Goal: Find specific page/section: Find specific page/section

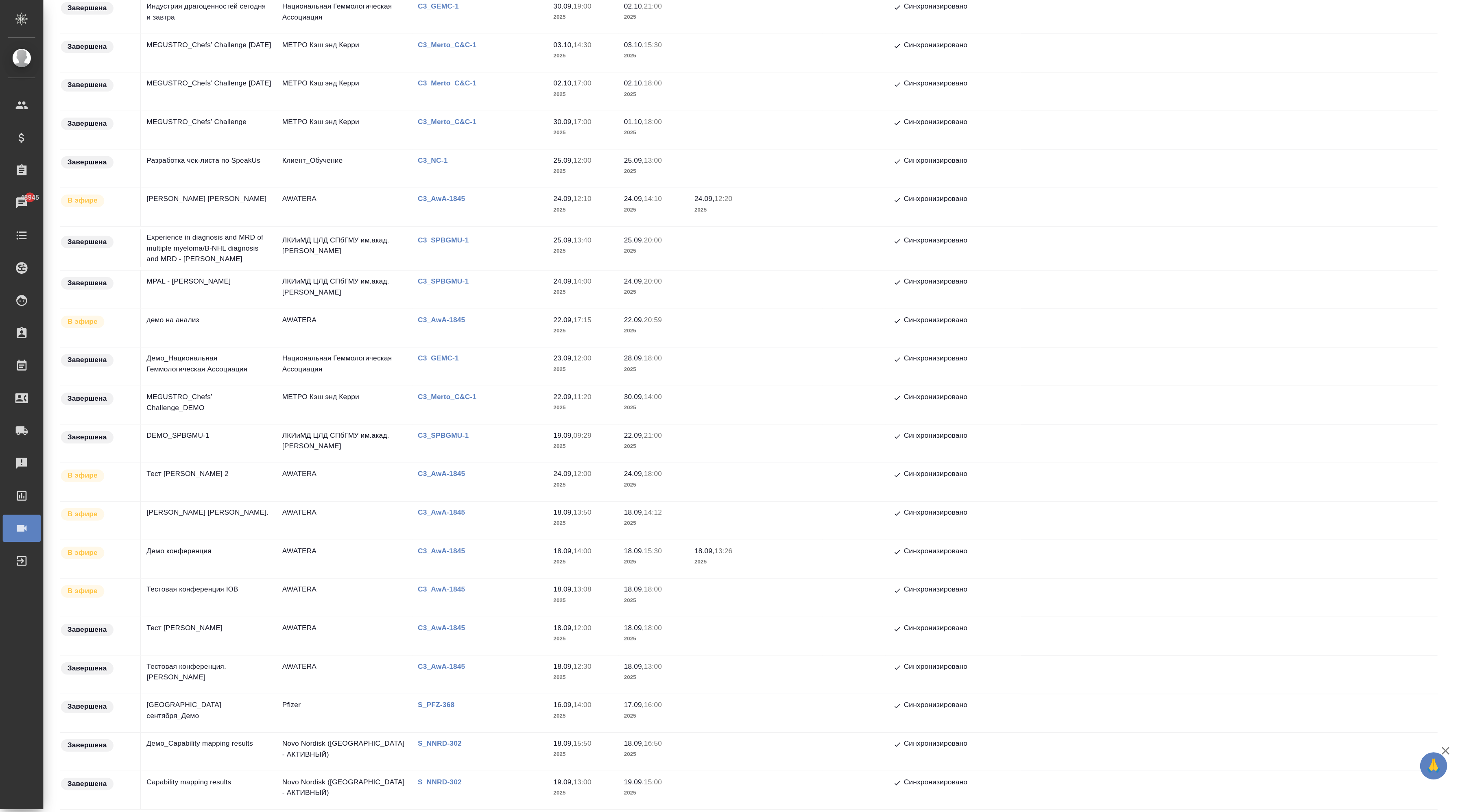
scroll to position [3, 0]
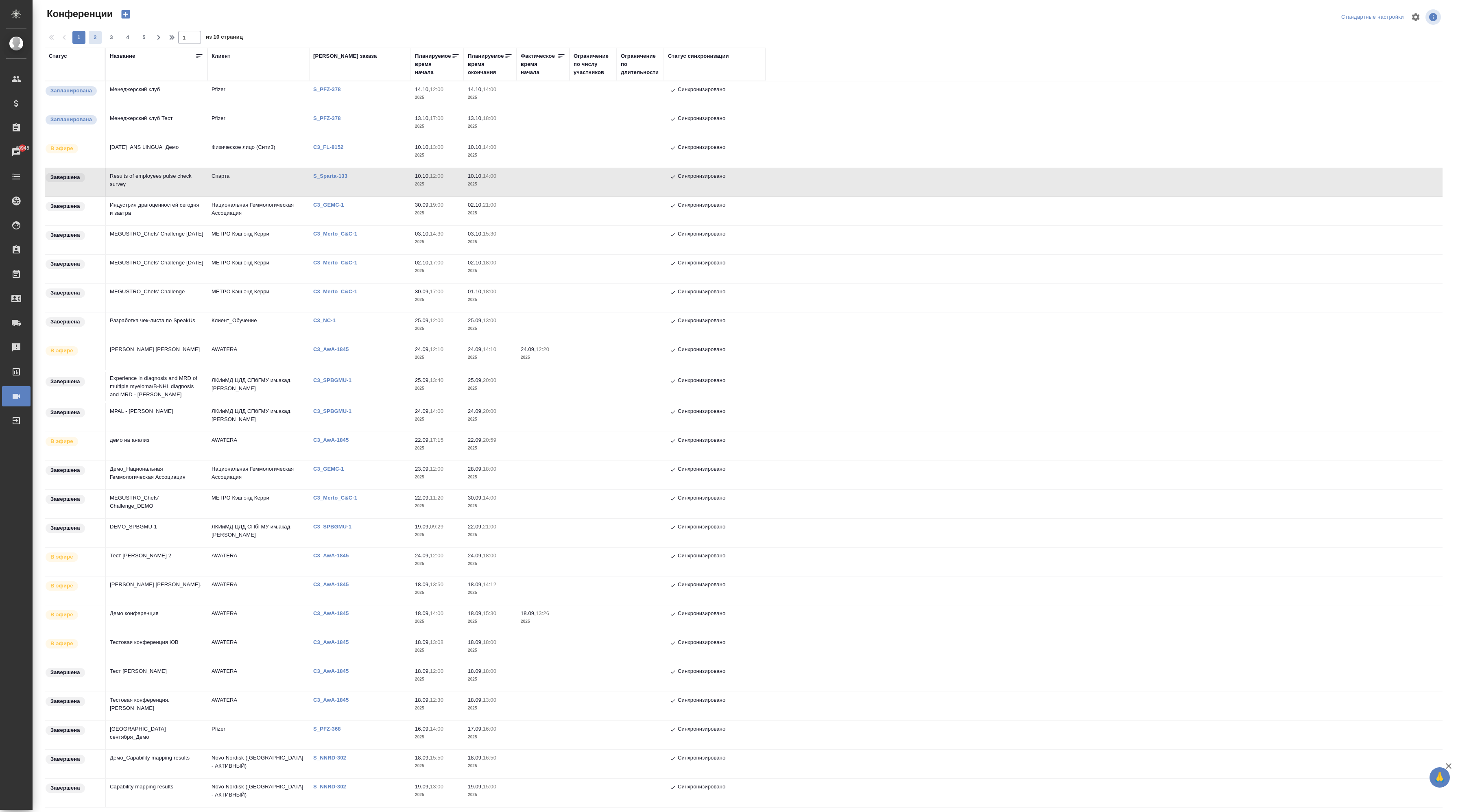
click at [93, 36] on span "2" at bounding box center [95, 37] width 13 height 8
type input "2"
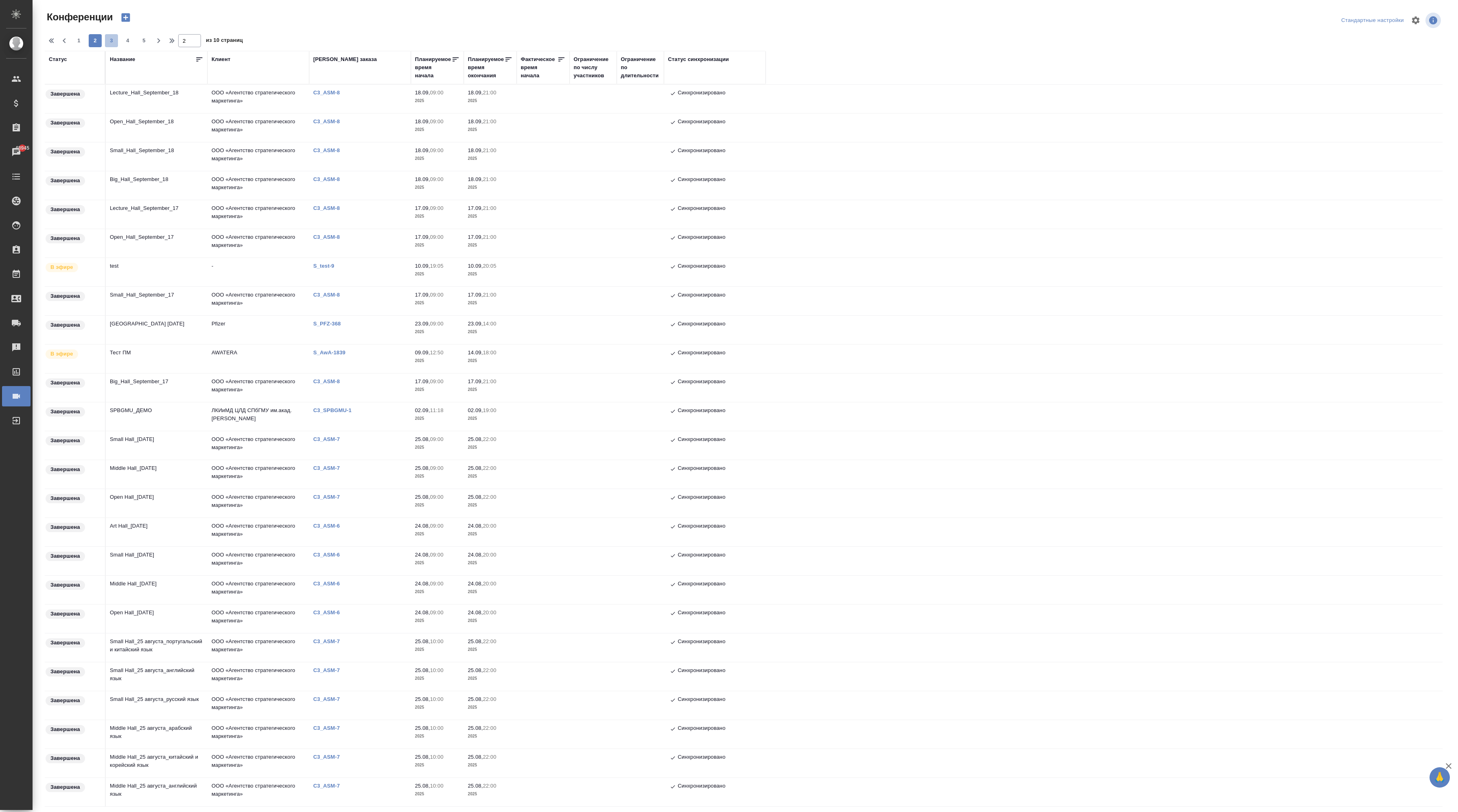
click at [110, 37] on span "3" at bounding box center [111, 41] width 13 height 8
type input "3"
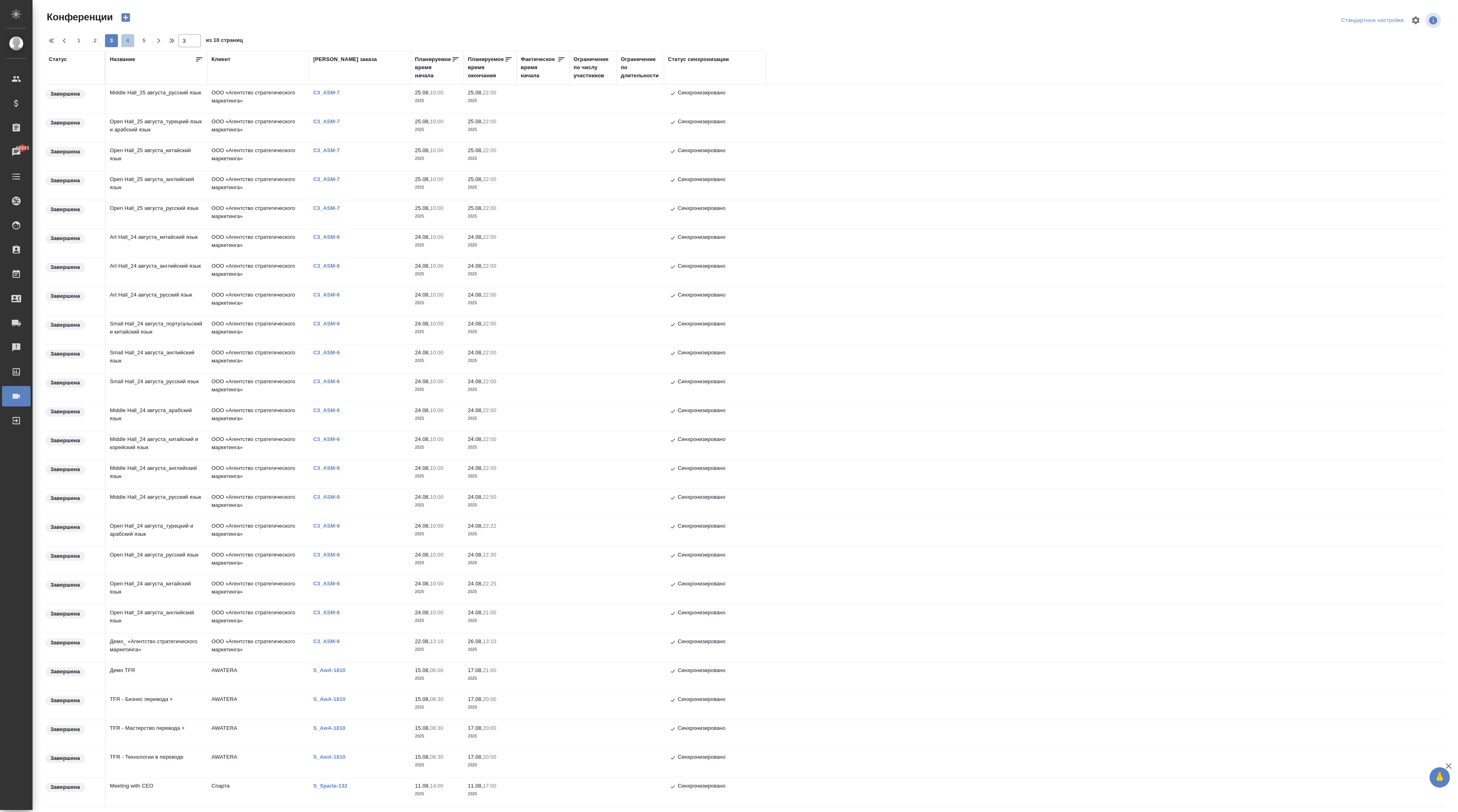
click at [127, 37] on span "4" at bounding box center [128, 41] width 13 height 8
type input "4"
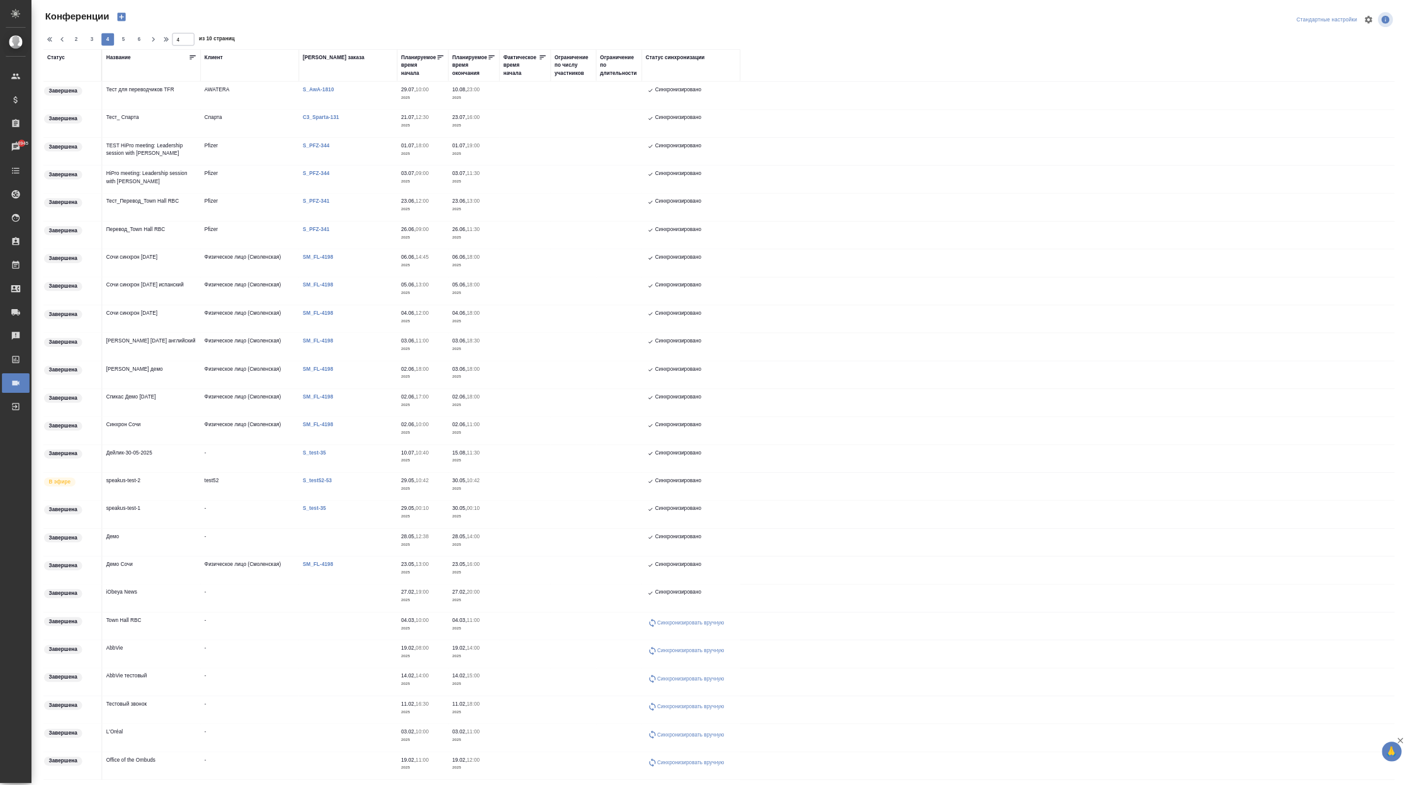
scroll to position [0, 0]
click at [102, 60] on icon "button" at bounding box center [99, 62] width 15 height 15
type input "3"
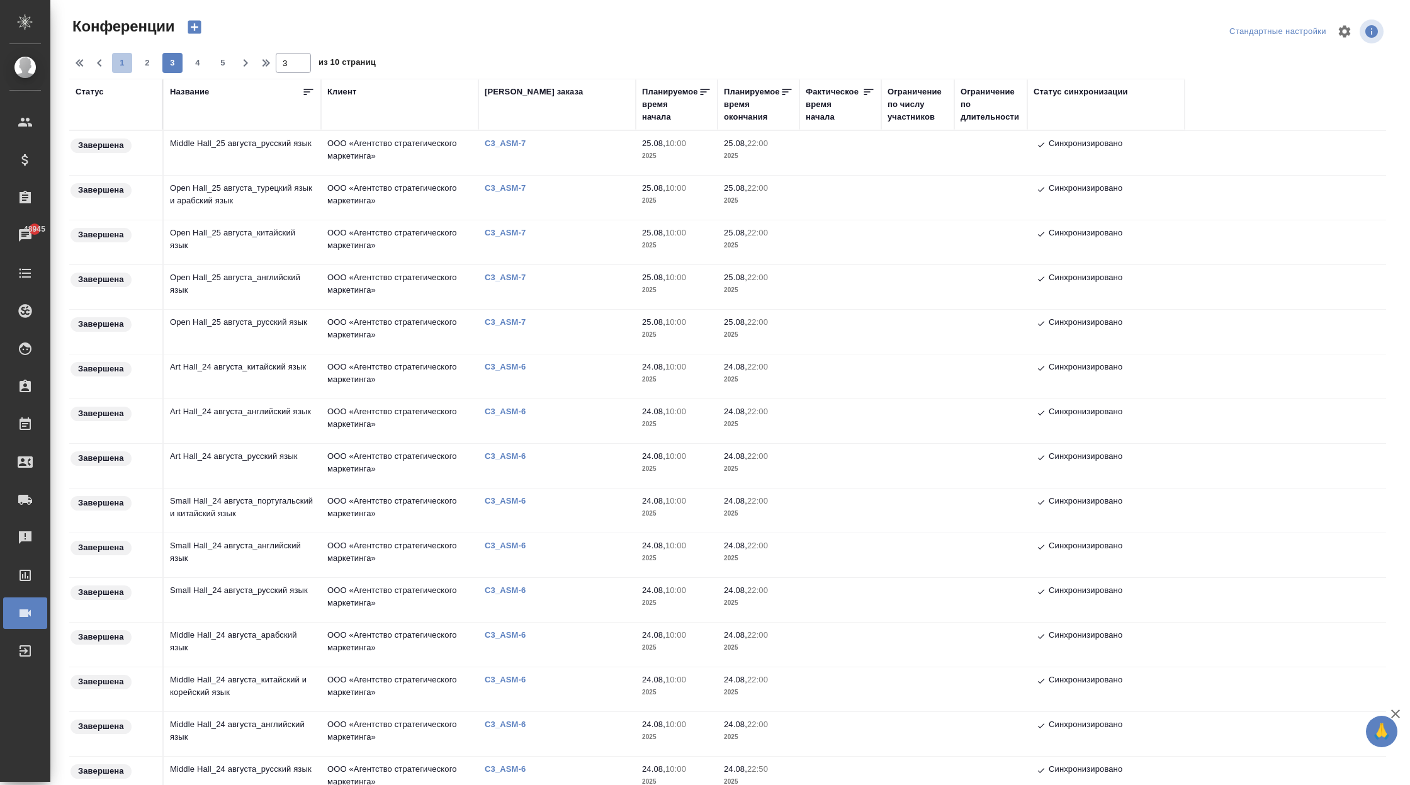
click at [119, 57] on span "1" at bounding box center [122, 63] width 20 height 13
type input "1"
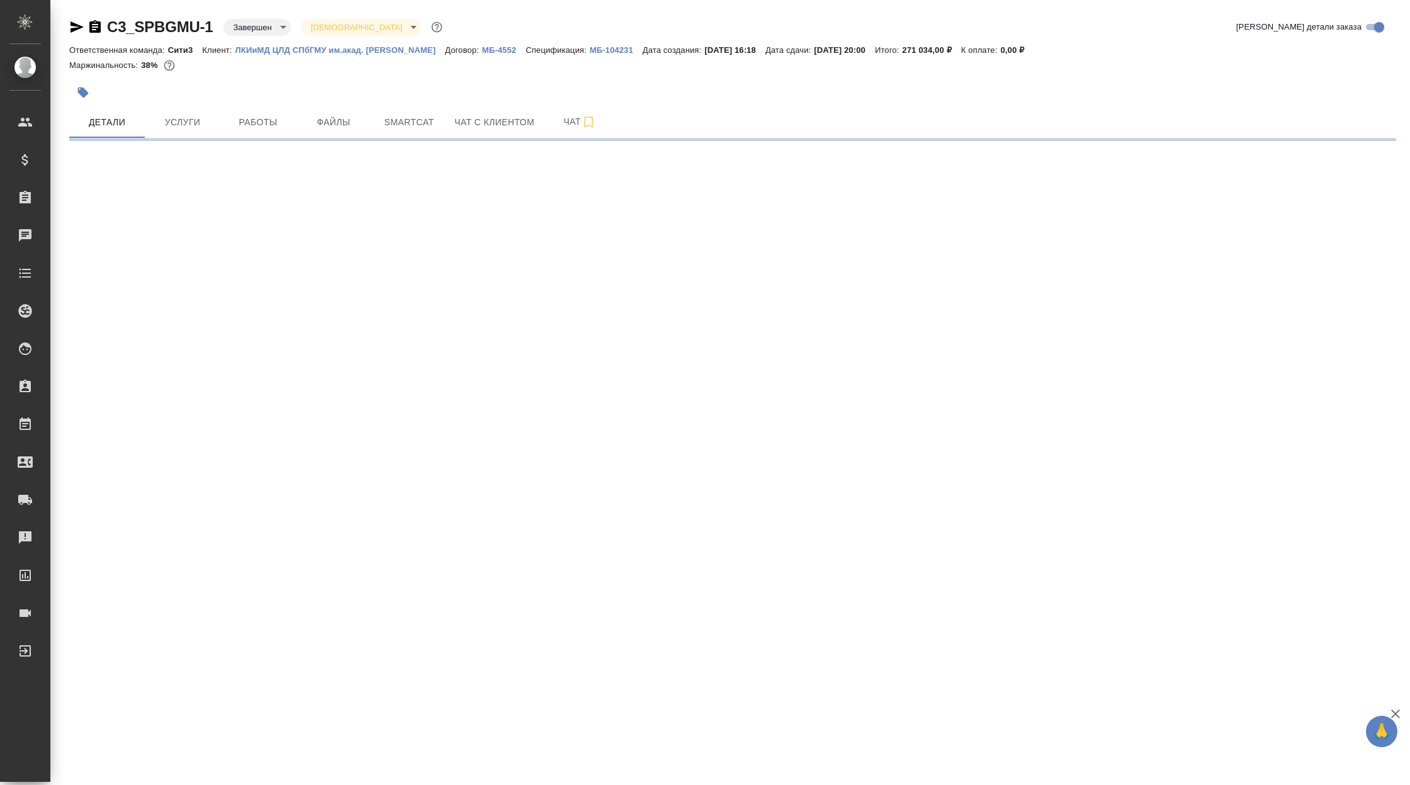
select select "RU"
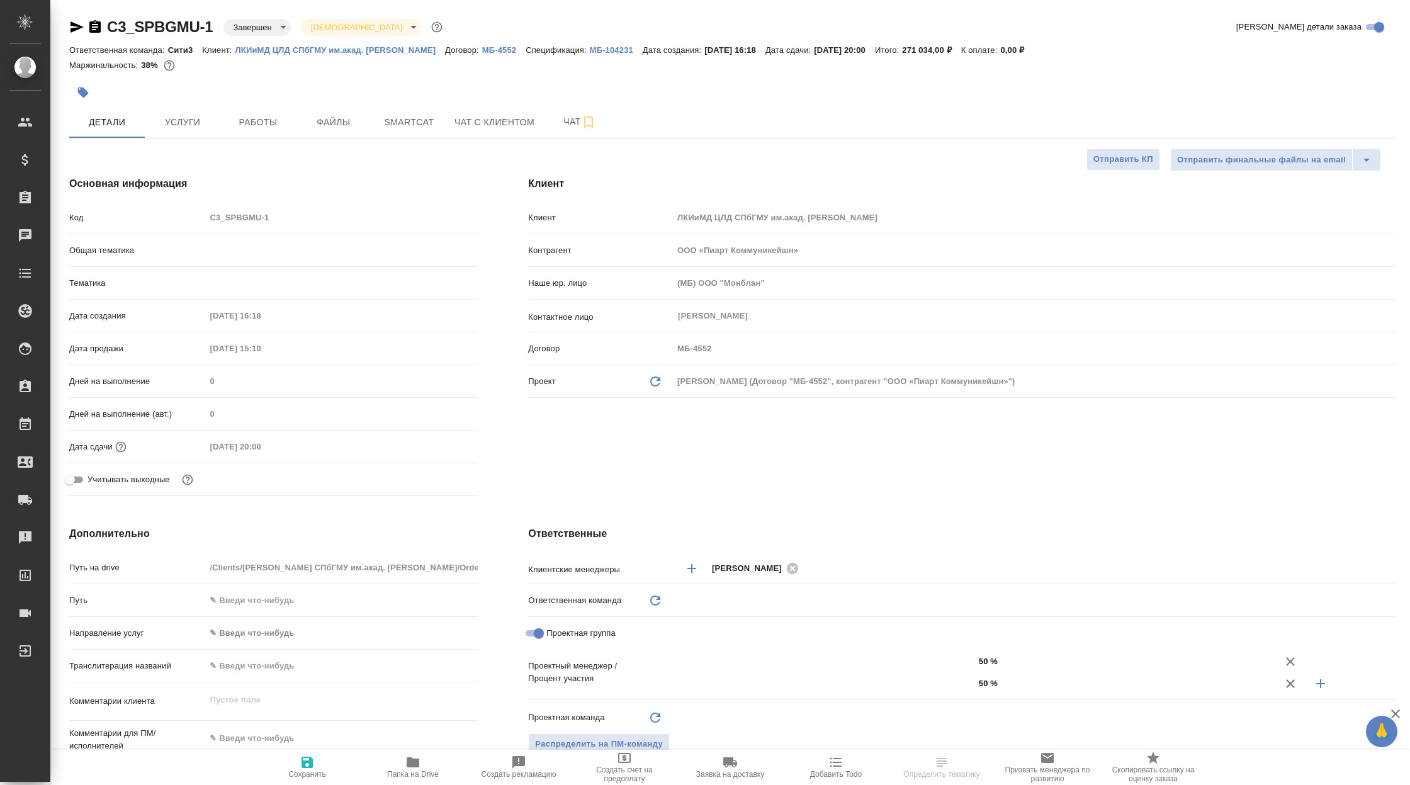
type textarea "x"
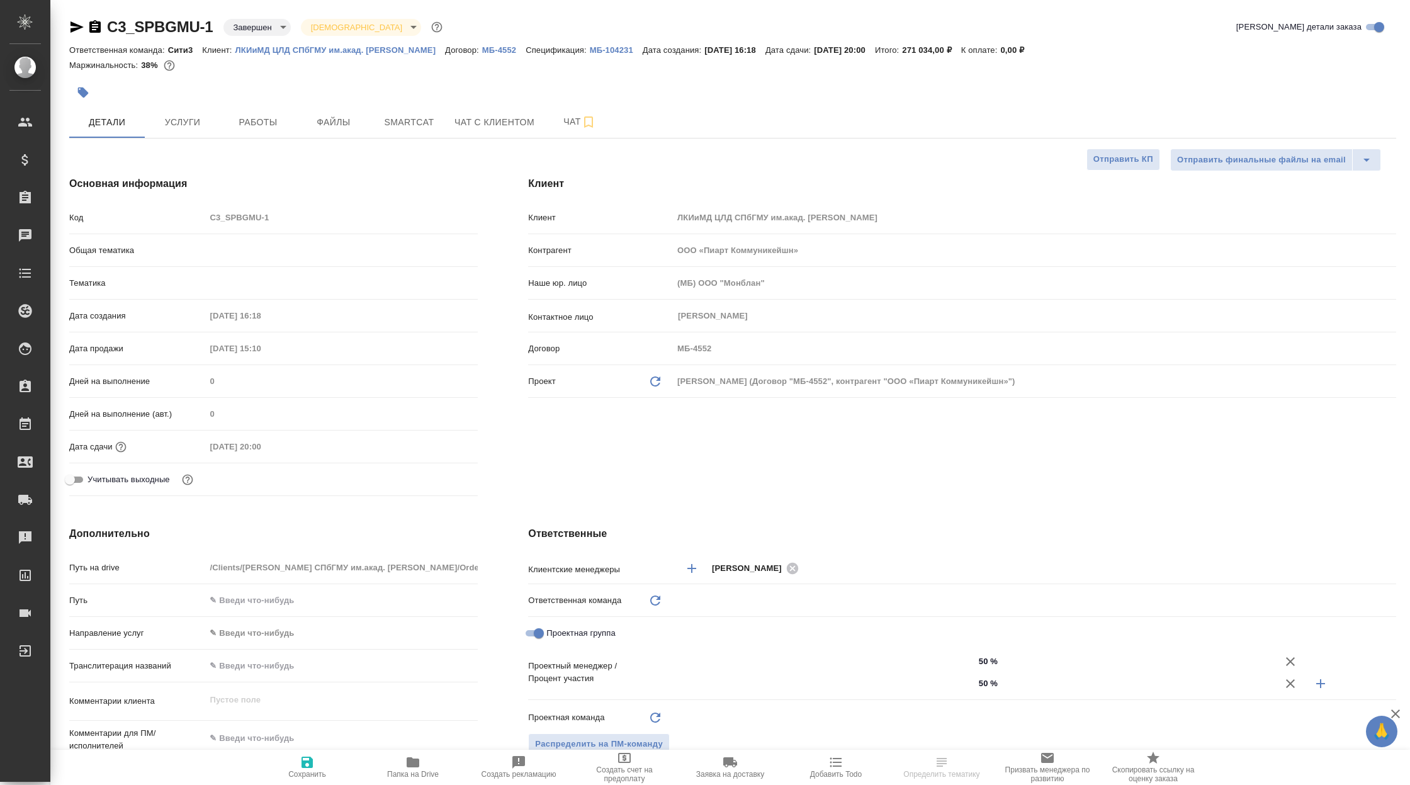
type textarea "x"
type input "Юридический"
type input "Гудина Александра"
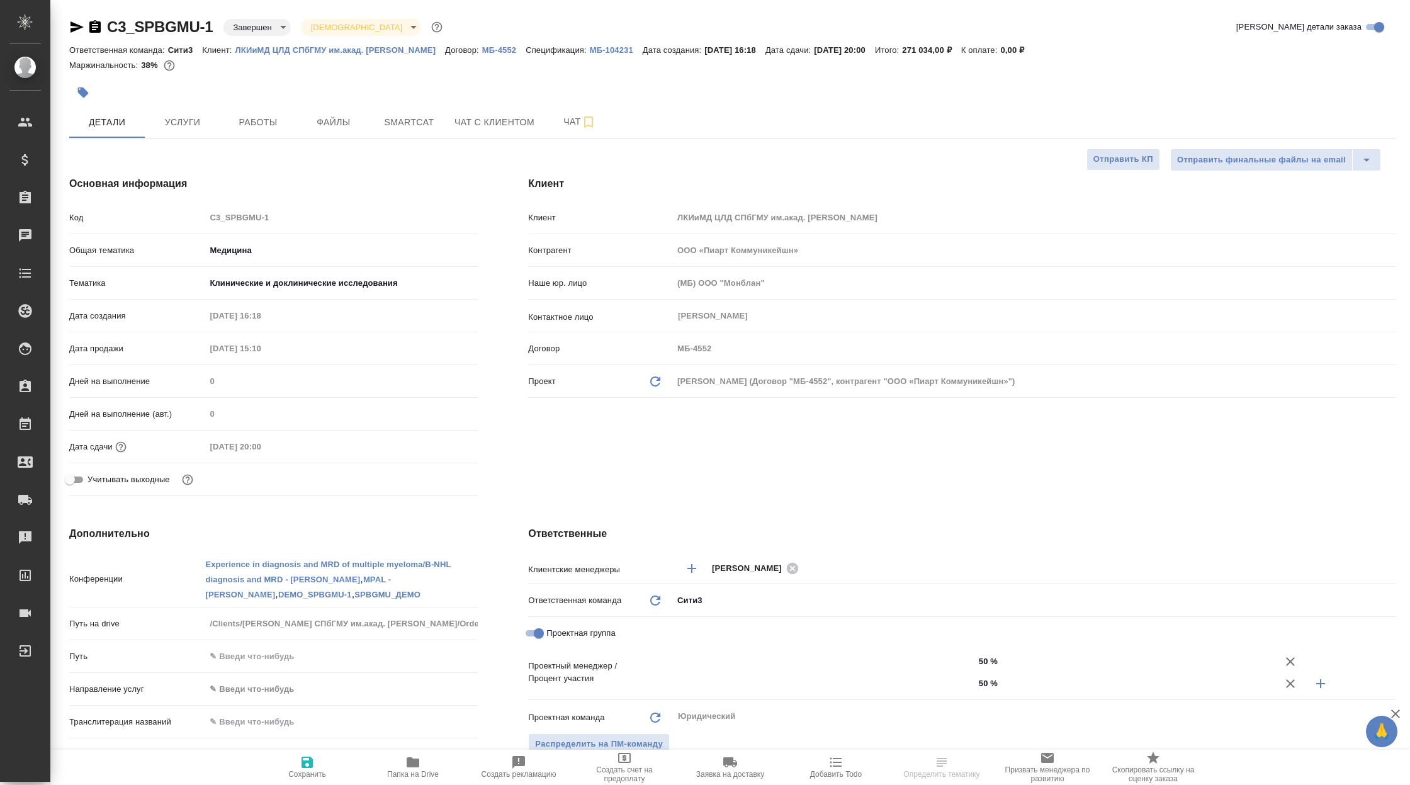
type input "Федотова Ирина"
type input "Баданян Артак"
drag, startPoint x: 217, startPoint y: 20, endPoint x: 109, endPoint y: 27, distance: 107.9
click at [109, 27] on div "C3_SPBGMU-1 Завершен closed Святая троица holyTrinity" at bounding box center [257, 27] width 376 height 20
copy link "C3_SPBGMU-1"
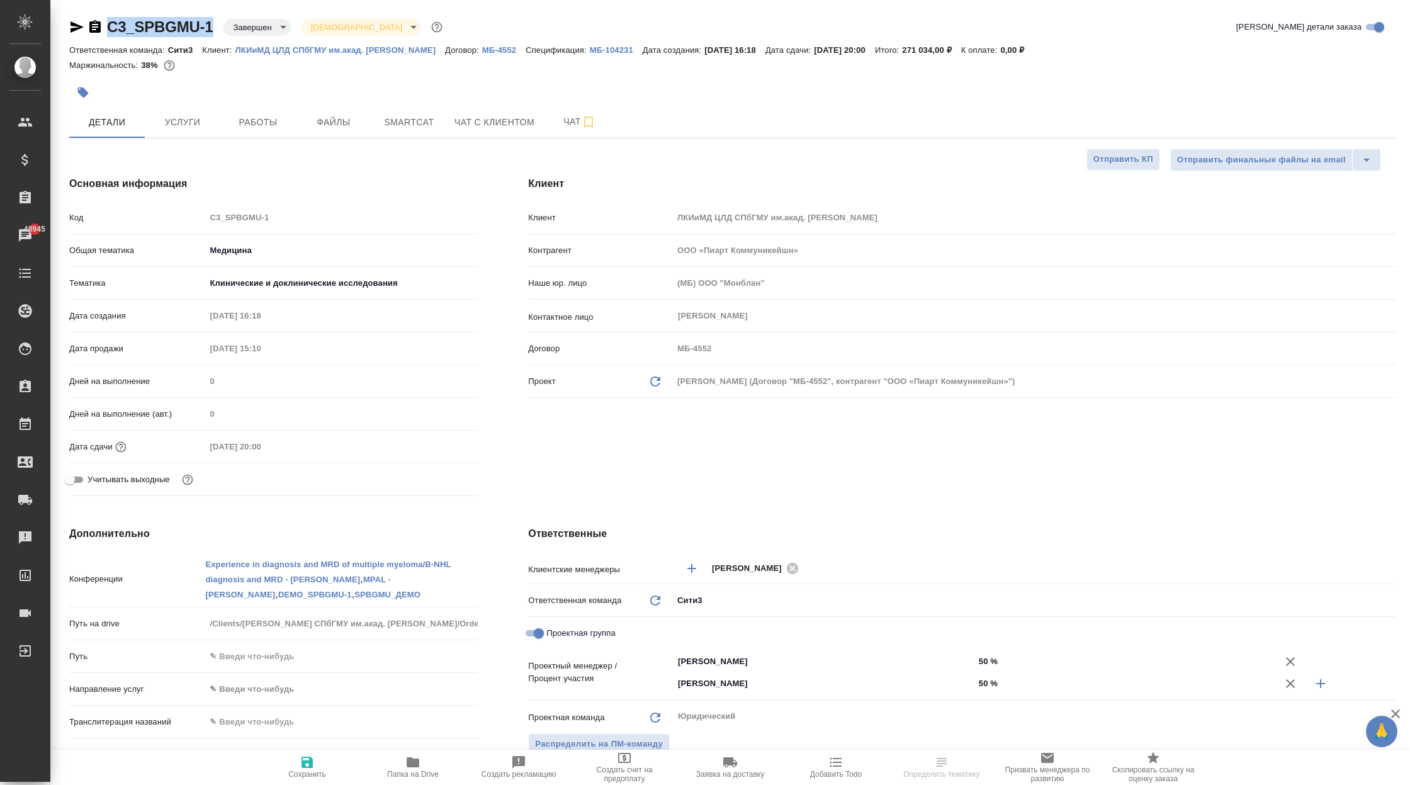
type textarea "x"
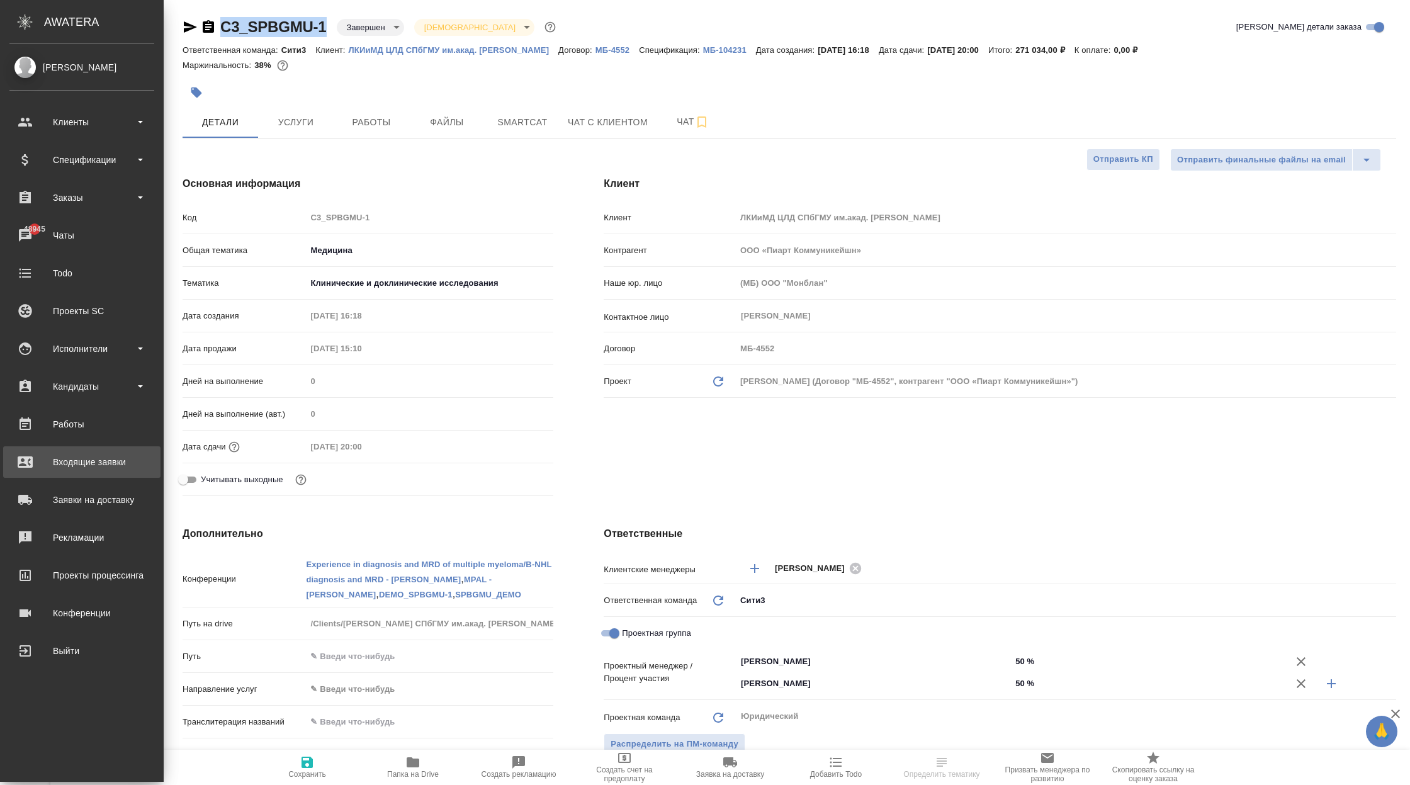
type textarea "x"
click at [117, 467] on div "Входящие заявки" at bounding box center [81, 462] width 145 height 19
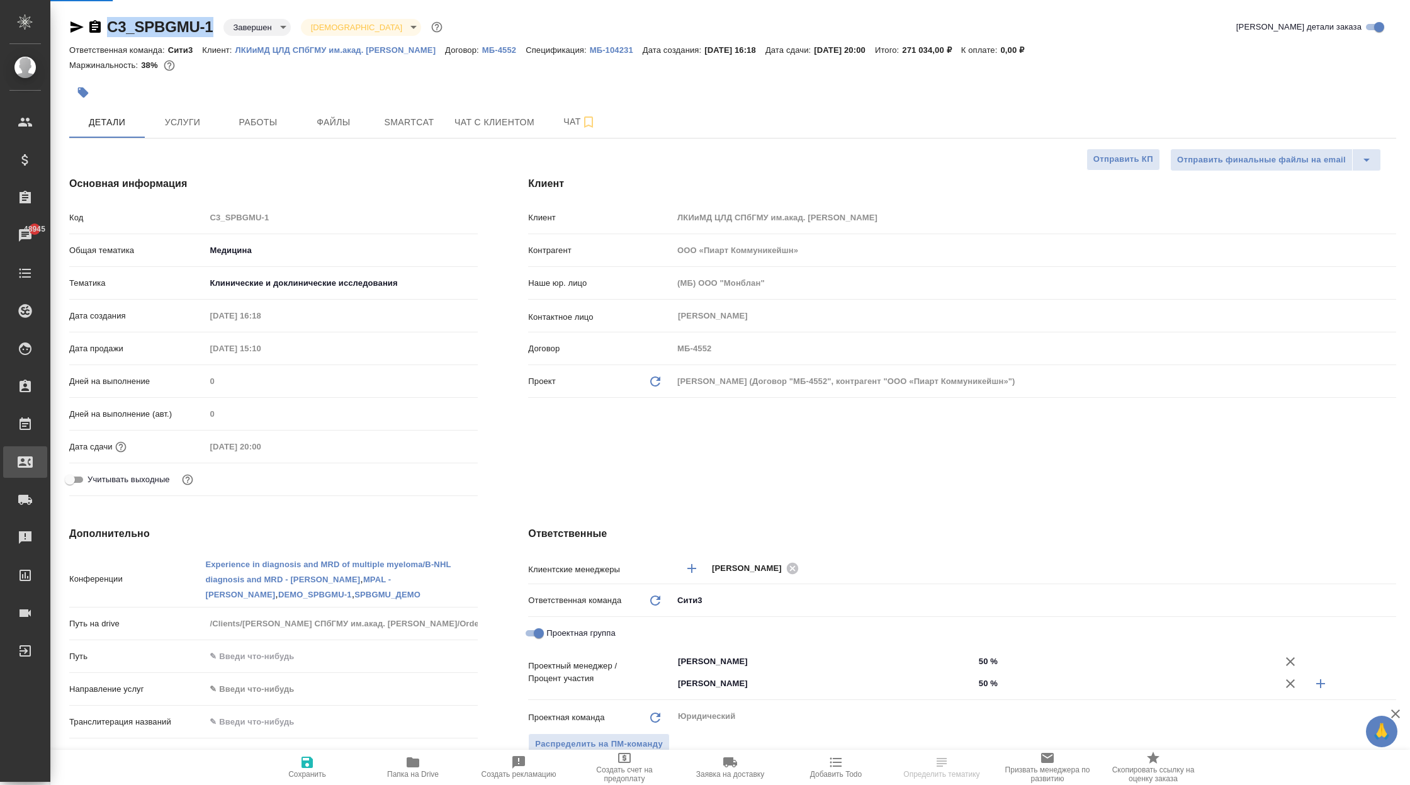
type textarea "x"
select select "RU"
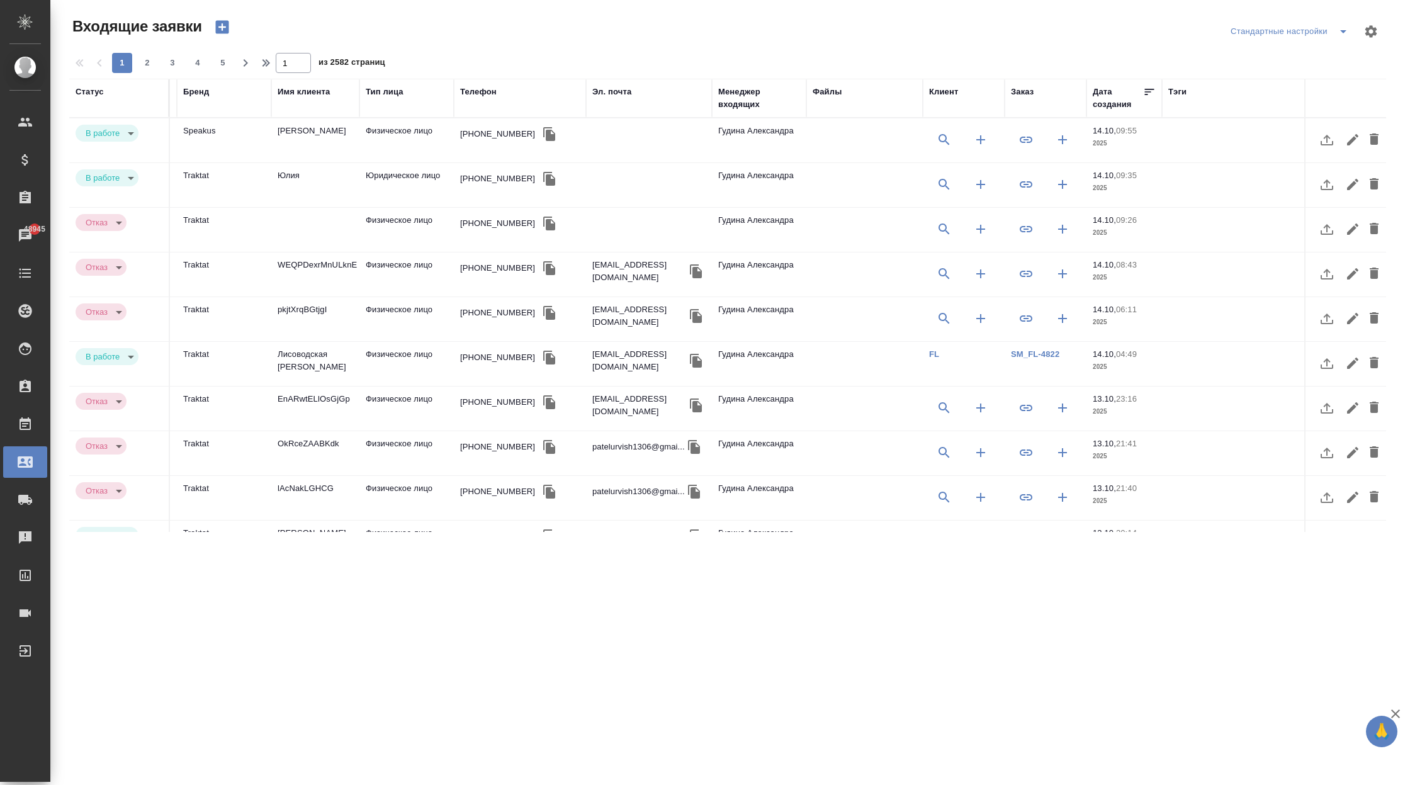
scroll to position [0, 332]
click at [1027, 90] on div "Заказ" at bounding box center [1026, 92] width 23 height 13
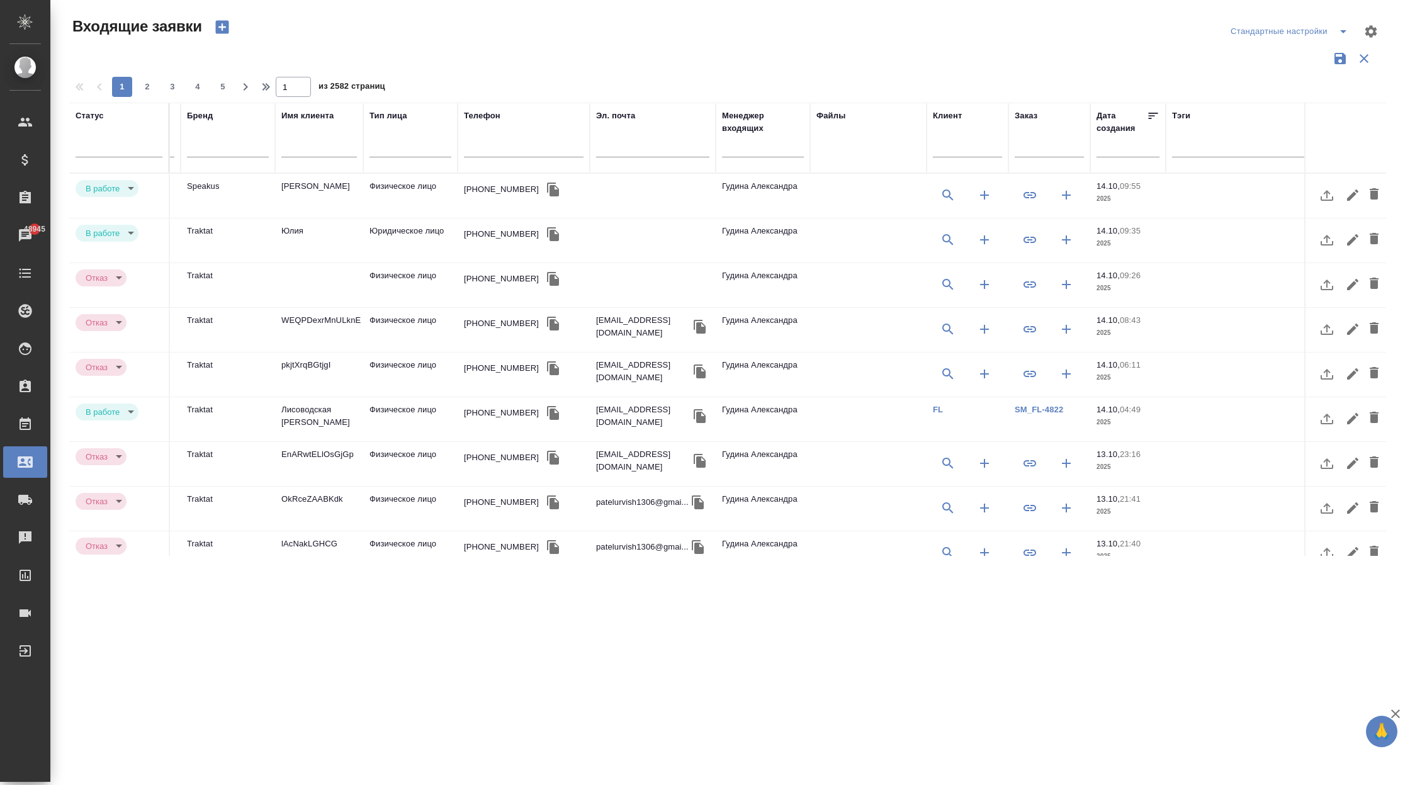
click at [1029, 145] on input "text" at bounding box center [1049, 149] width 69 height 16
paste input "C3_SPBGMU-1"
type input "C3_SPBGMU-1"
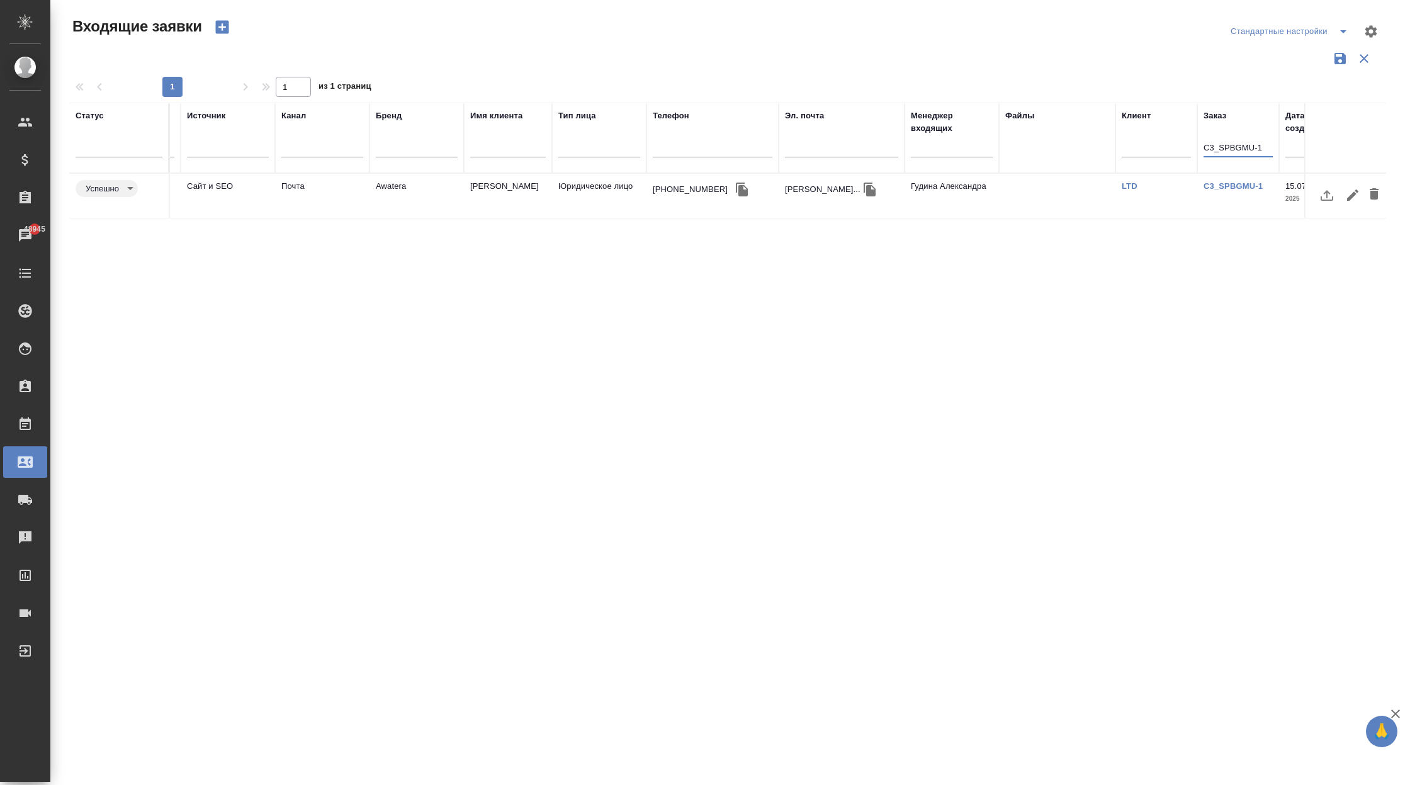
scroll to position [0, 0]
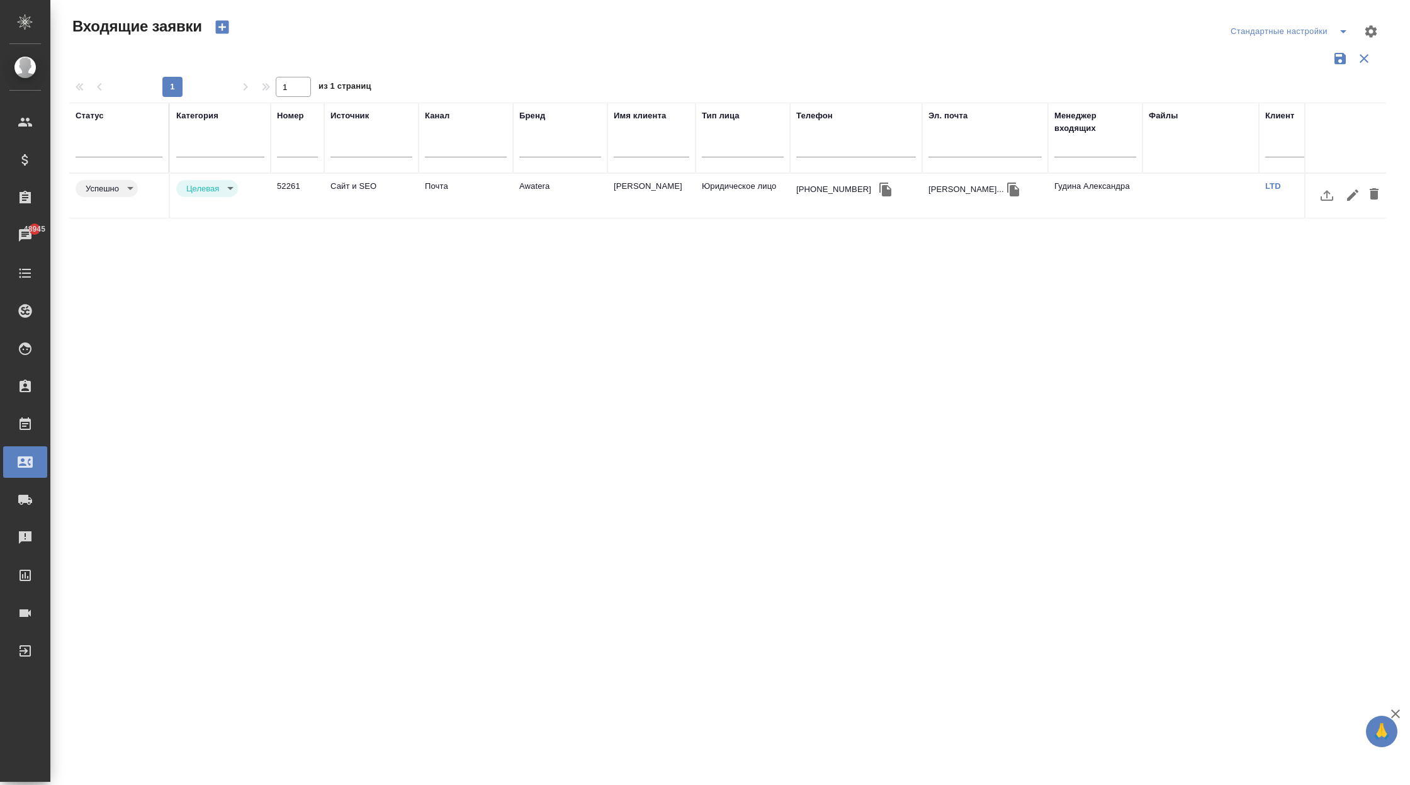
click at [378, 196] on td "Сайт и SEO" at bounding box center [371, 196] width 94 height 44
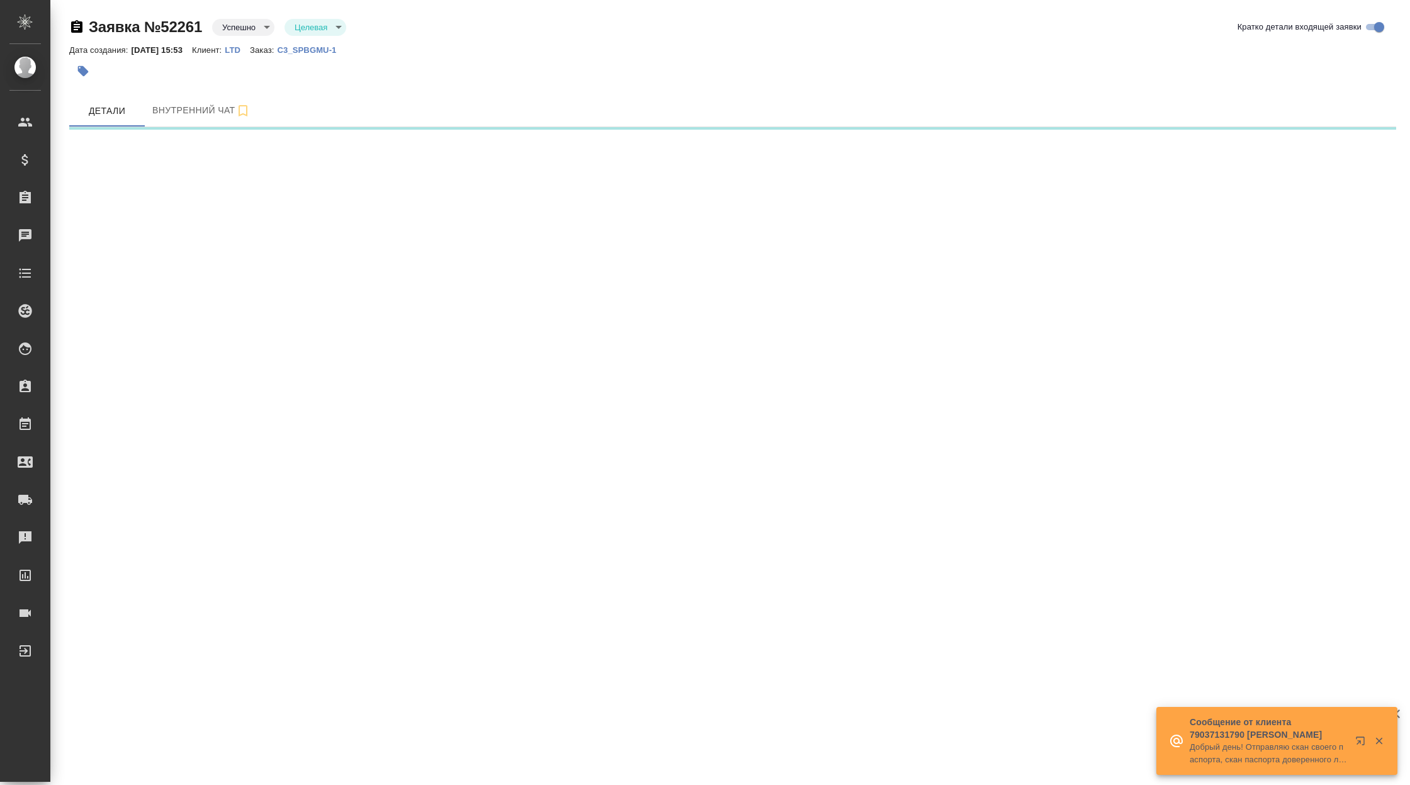
select select "RU"
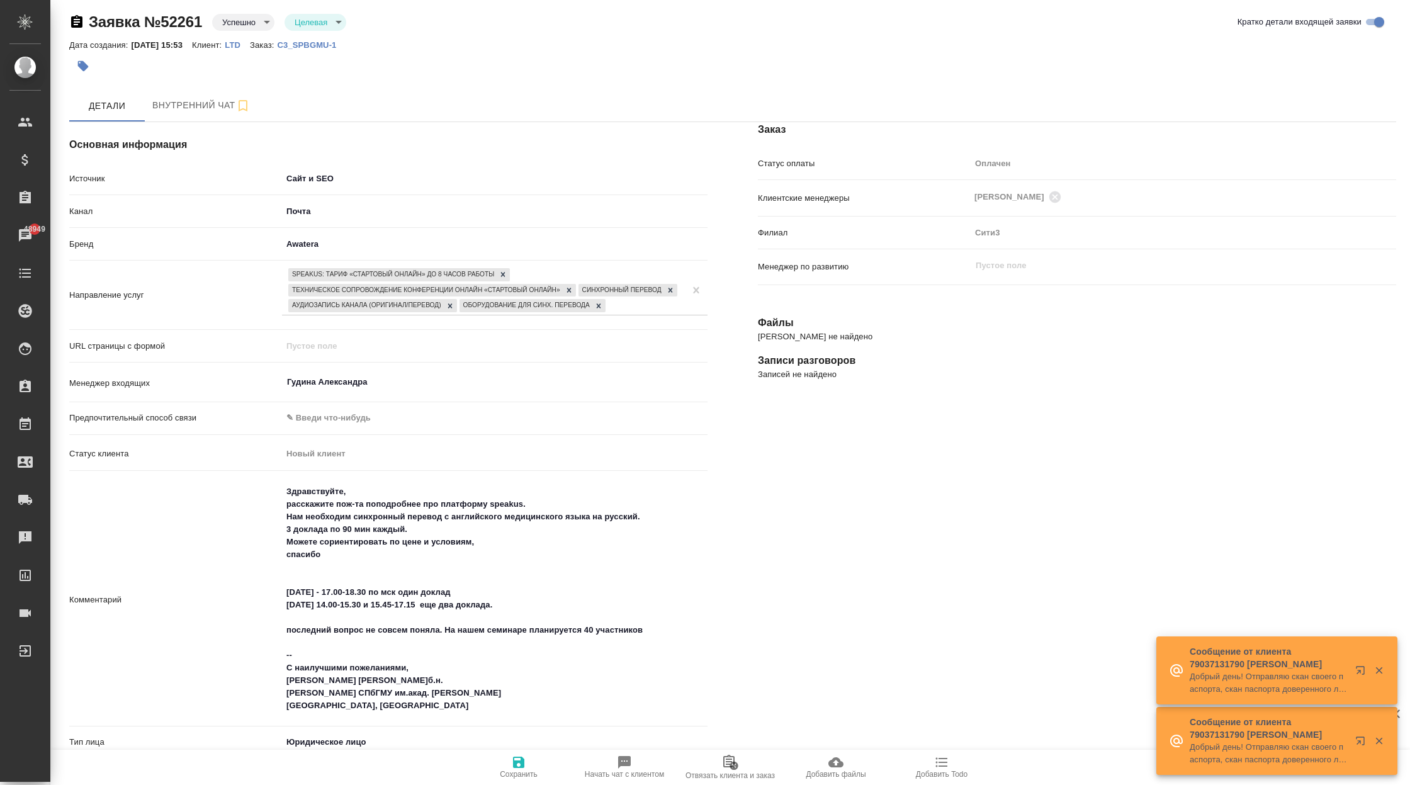
scroll to position [1, 0]
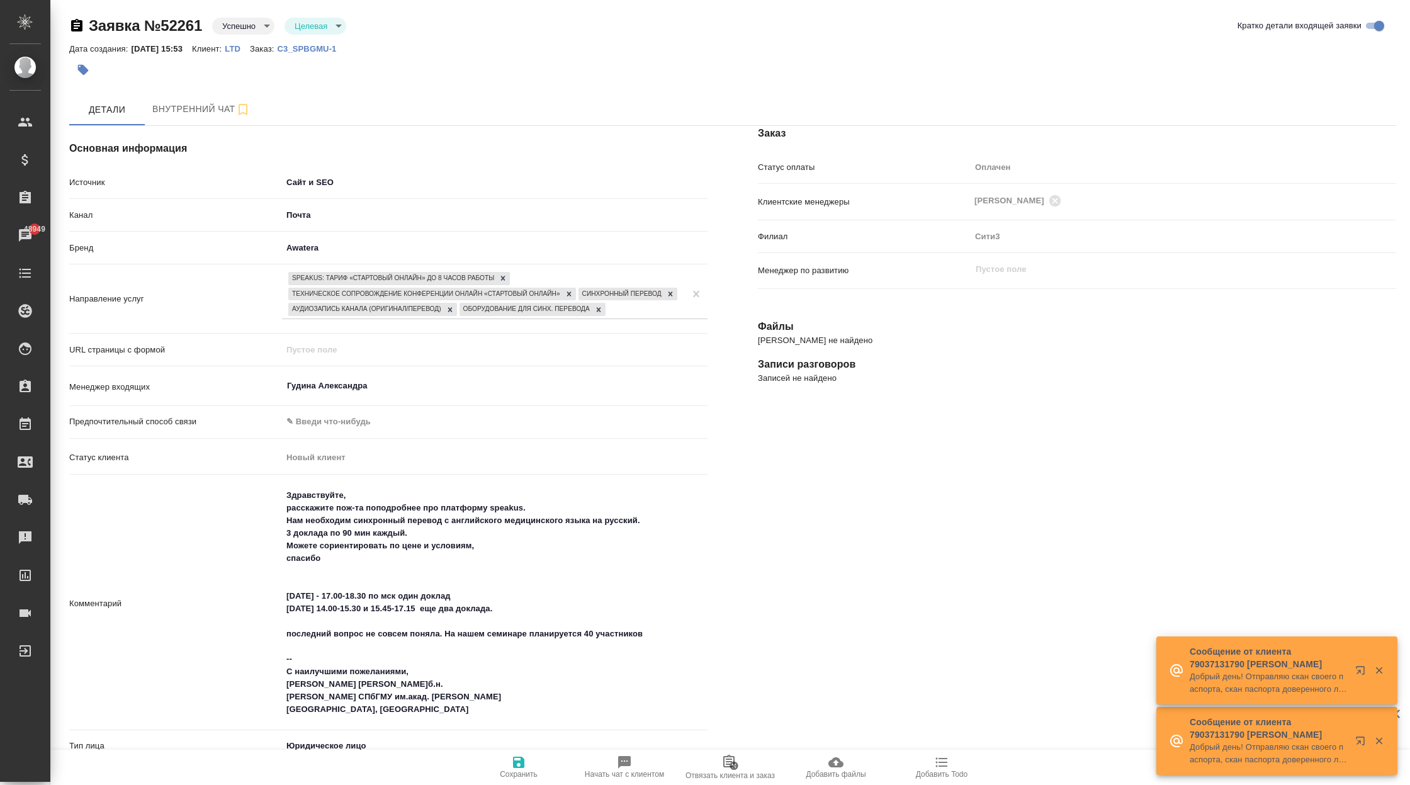
type textarea "x"
click at [321, 181] on body "🙏 .cls-1 fill:#fff; AWATERA Корэн Владислав Клиенты Спецификации Заказы 48949 Ч…" at bounding box center [705, 392] width 1410 height 785
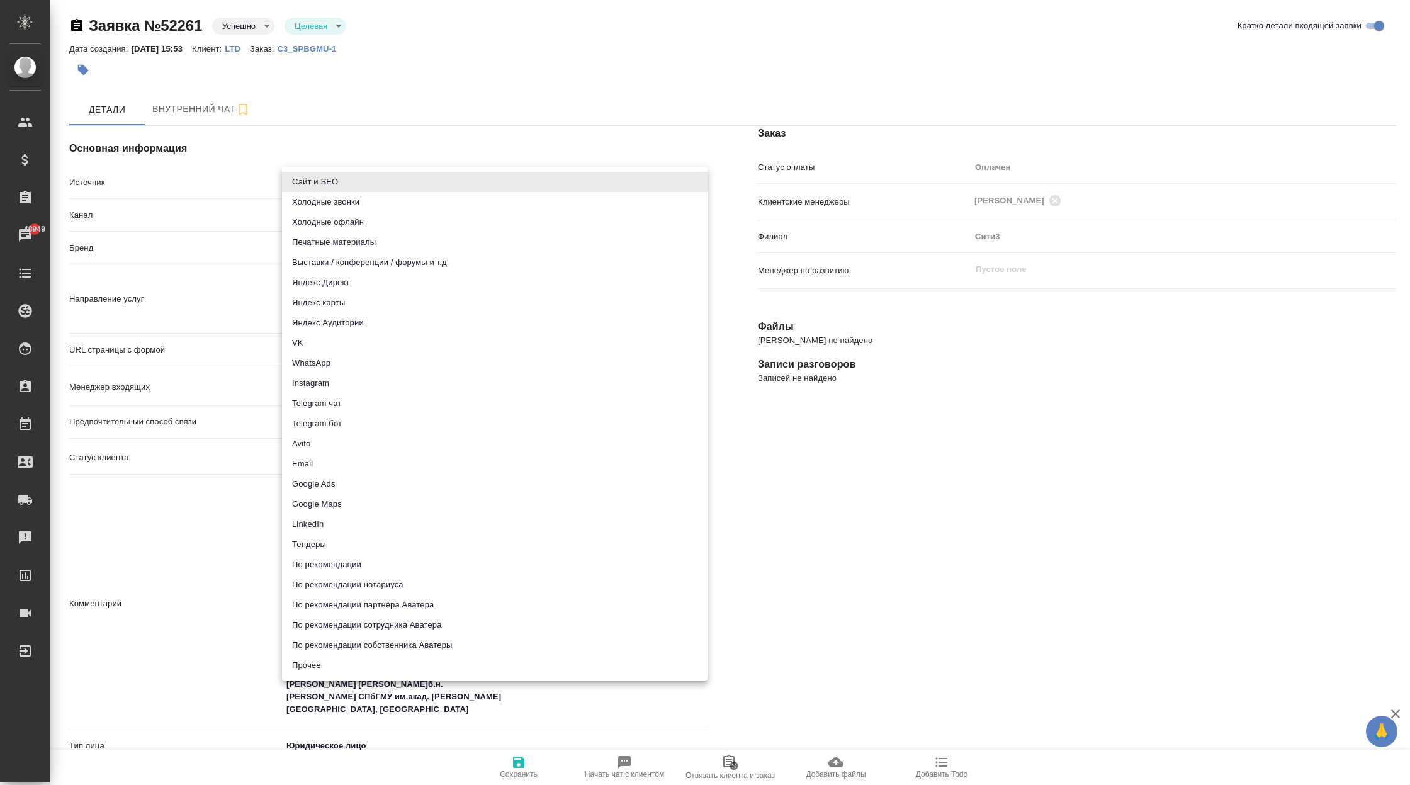
click at [366, 326] on li "Яндекс Аудитории" at bounding box center [495, 323] width 426 height 20
type input "yandexAudience"
type textarea "x"
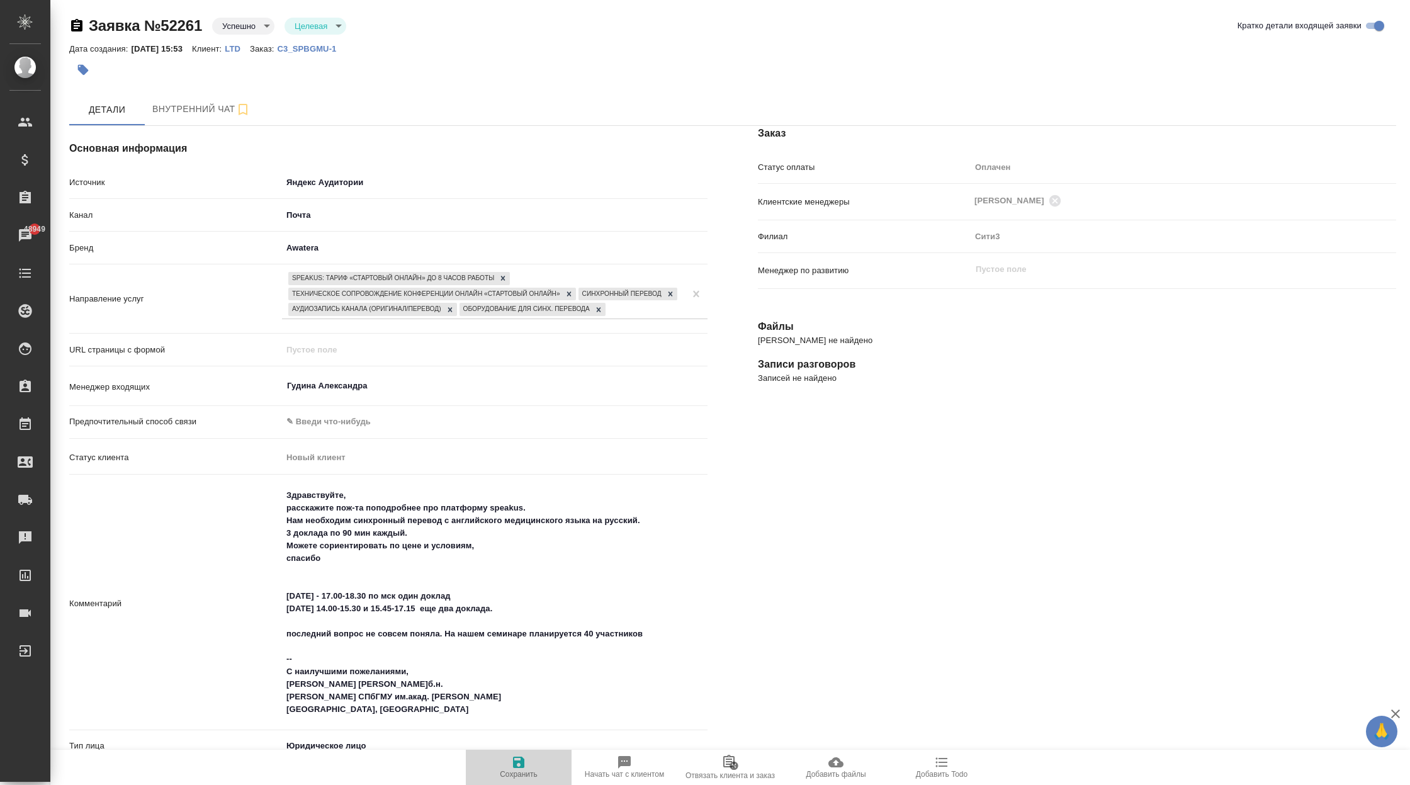
click at [522, 759] on icon "button" at bounding box center [518, 762] width 11 height 11
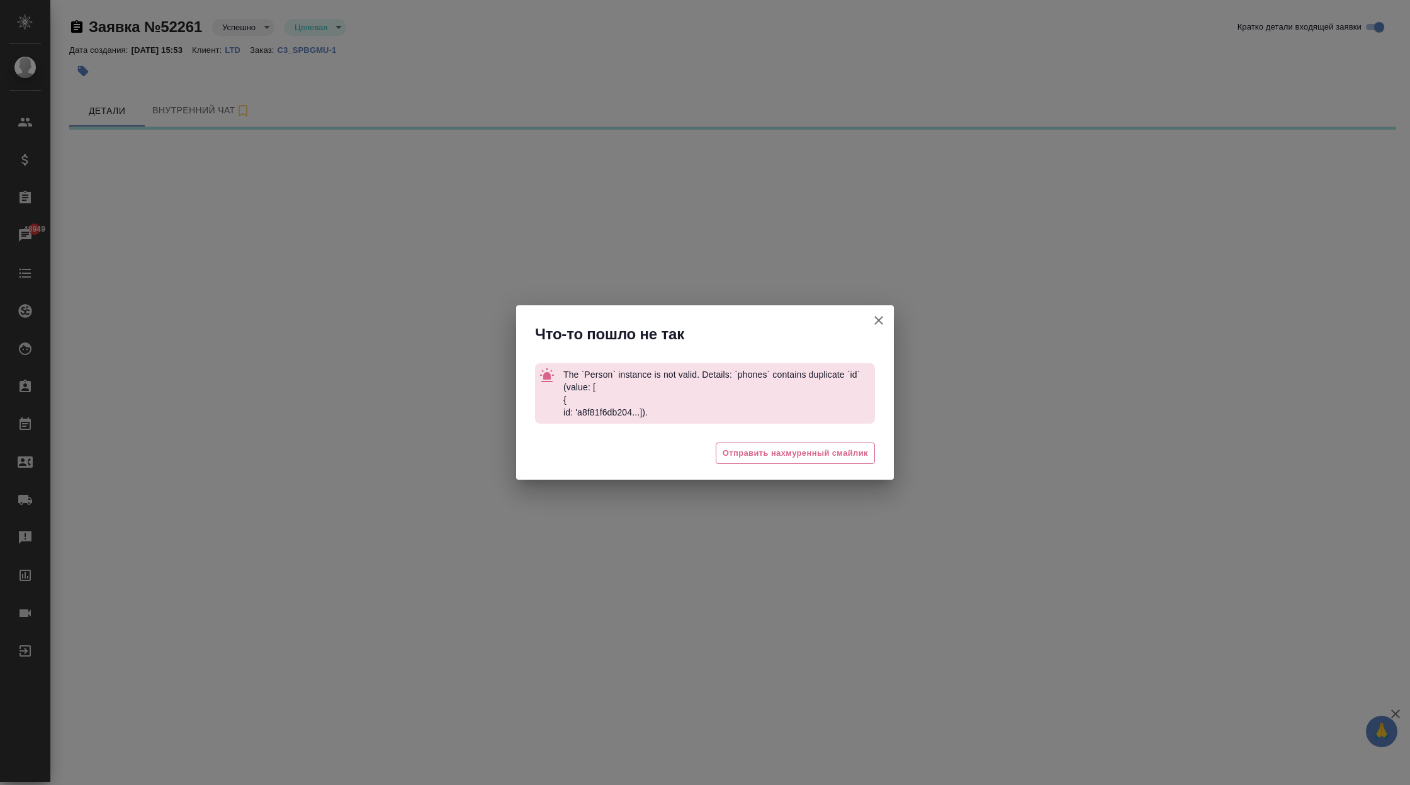
select select "RU"
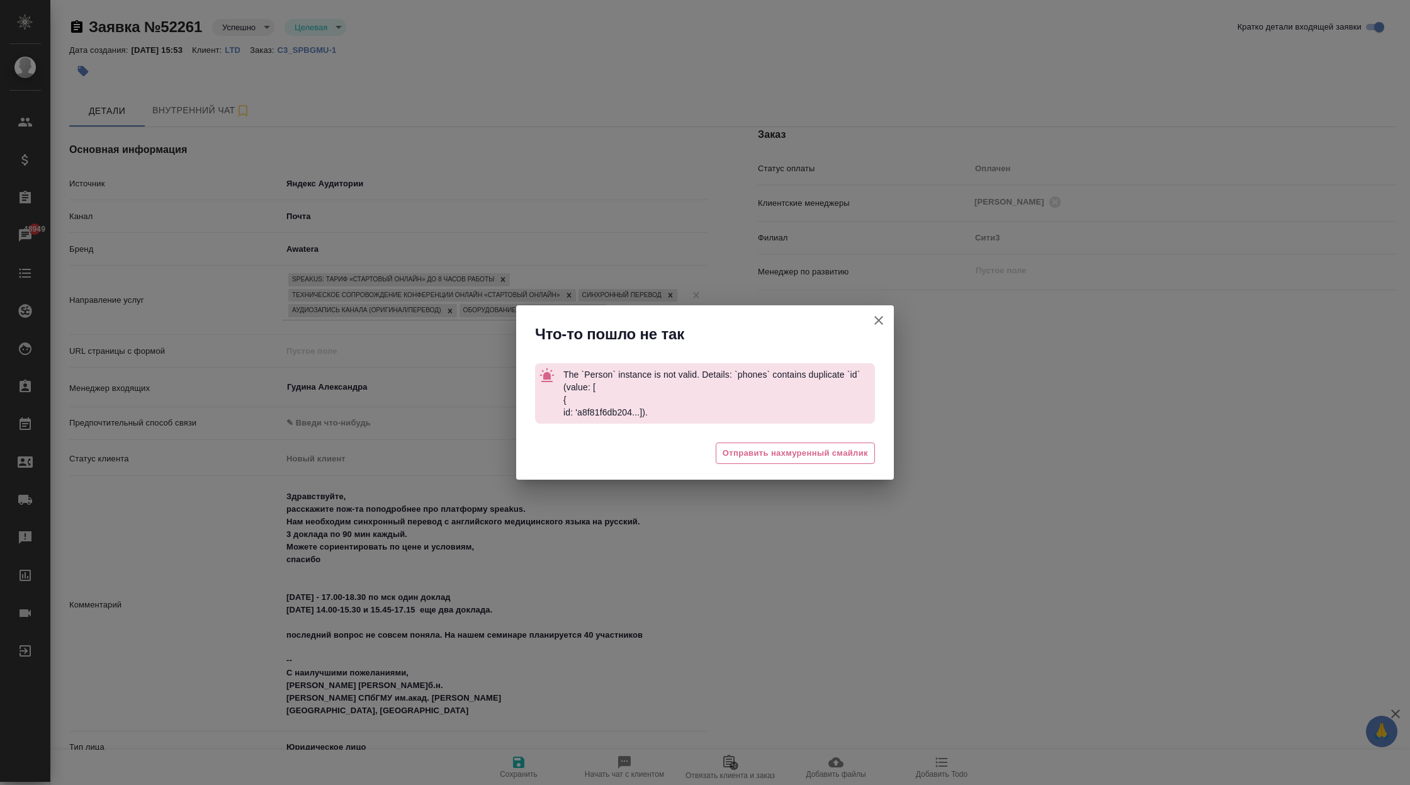
click at [875, 318] on icon "button" at bounding box center [878, 320] width 15 height 15
type textarea "x"
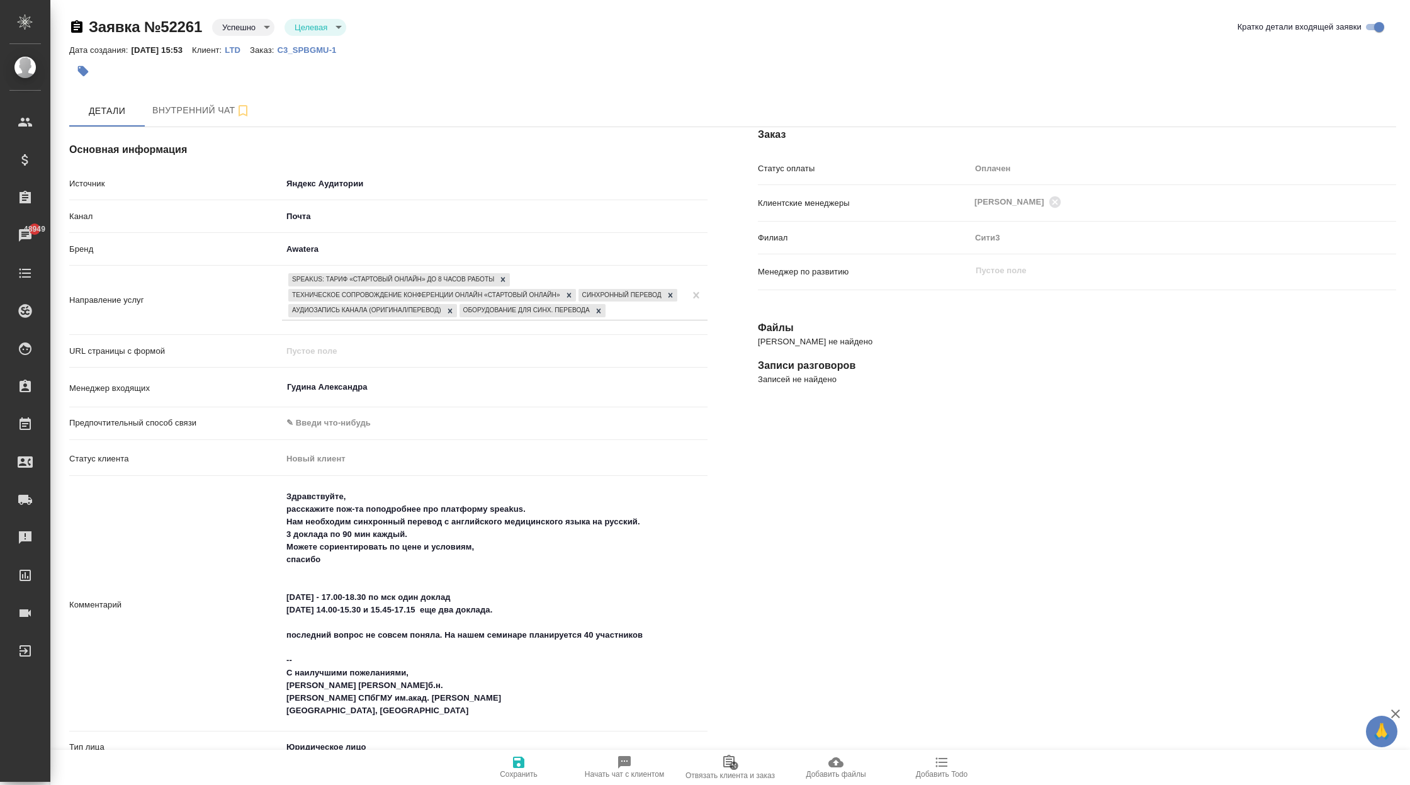
click at [526, 761] on icon "button" at bounding box center [518, 762] width 15 height 15
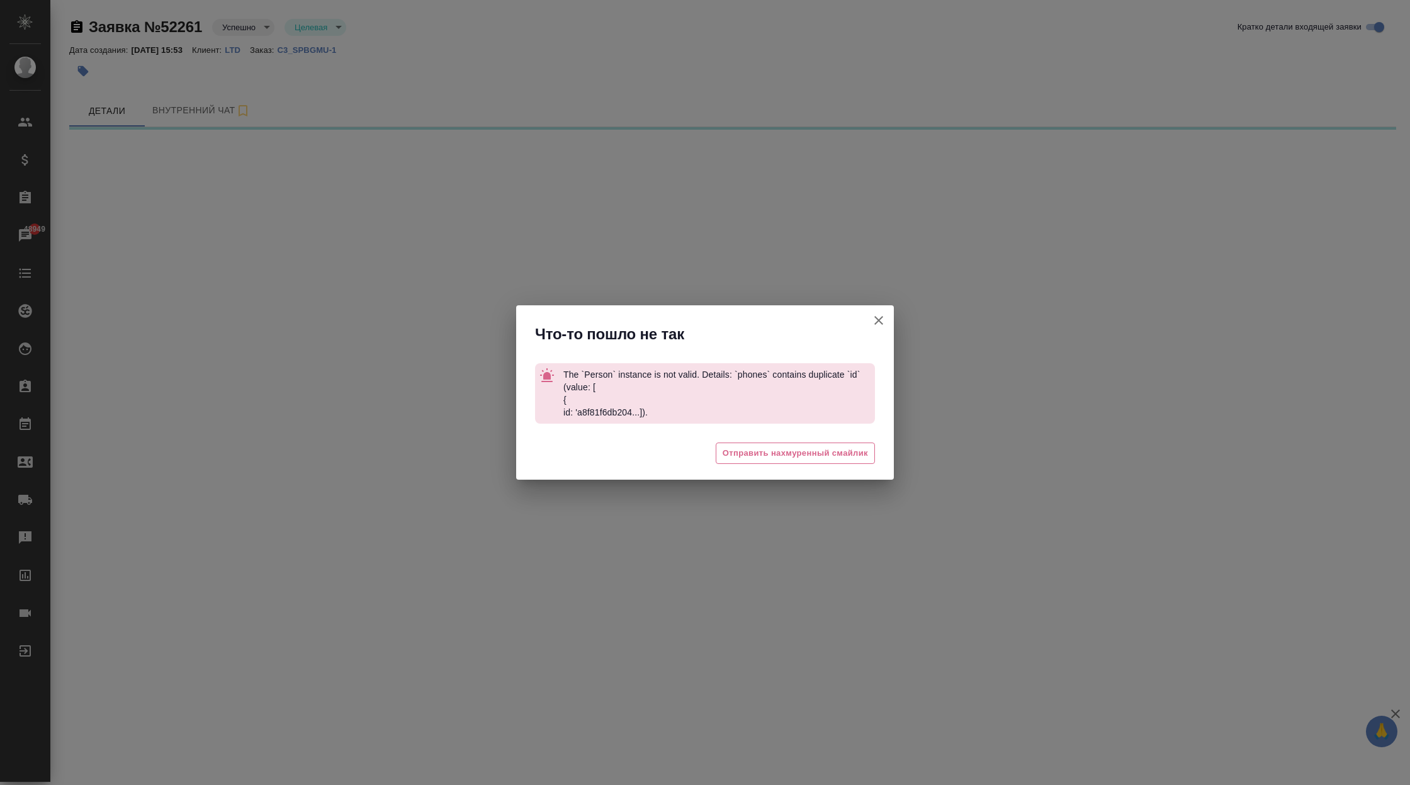
select select "RU"
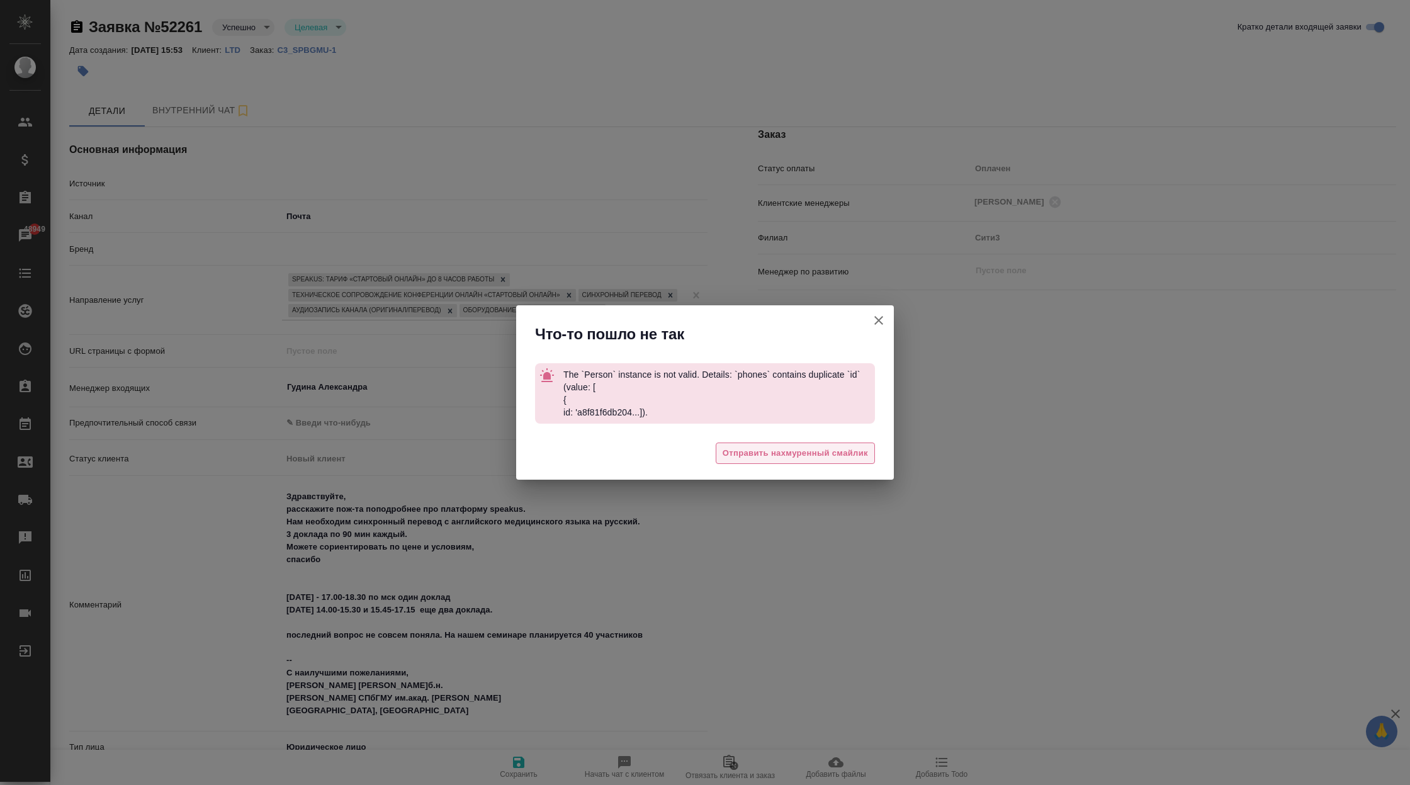
type textarea "x"
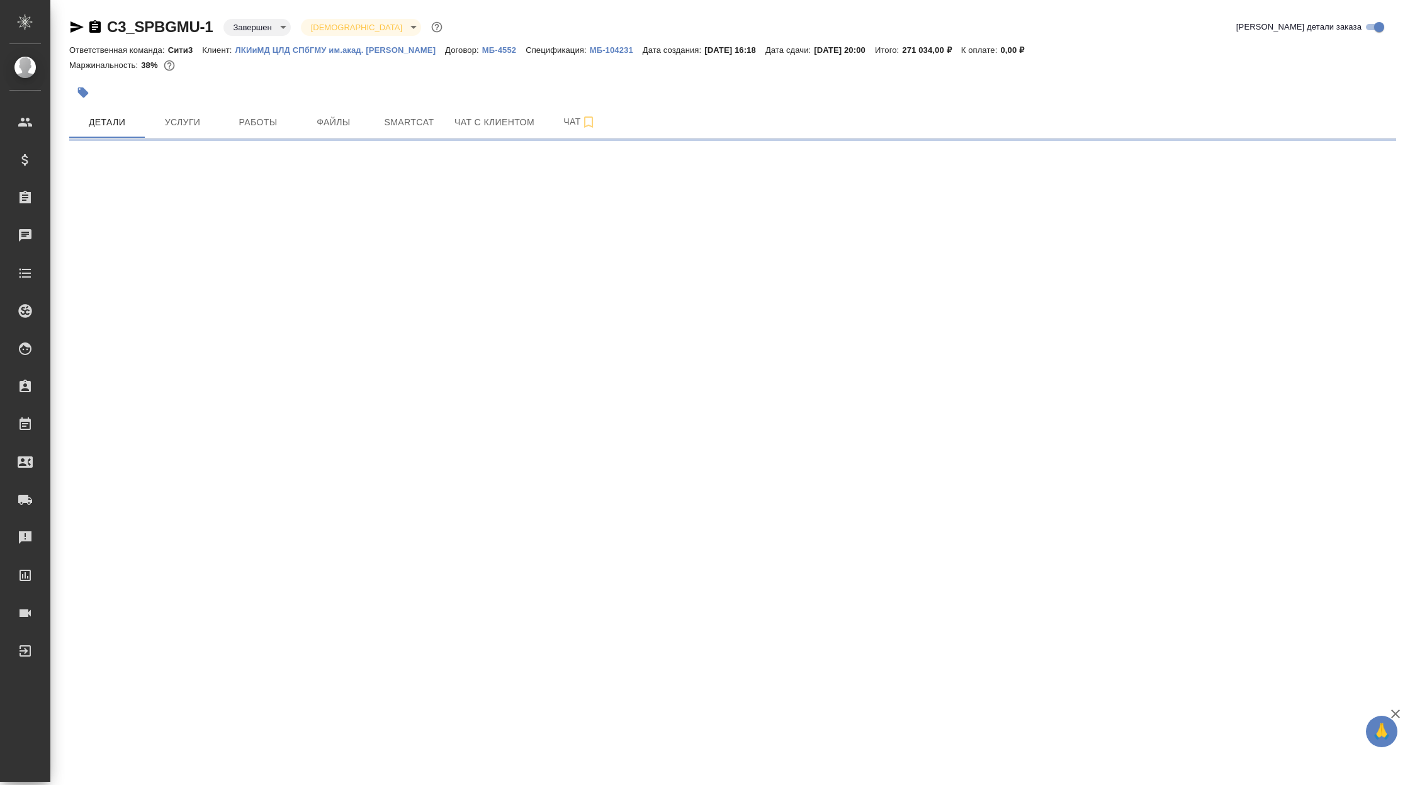
select select "RU"
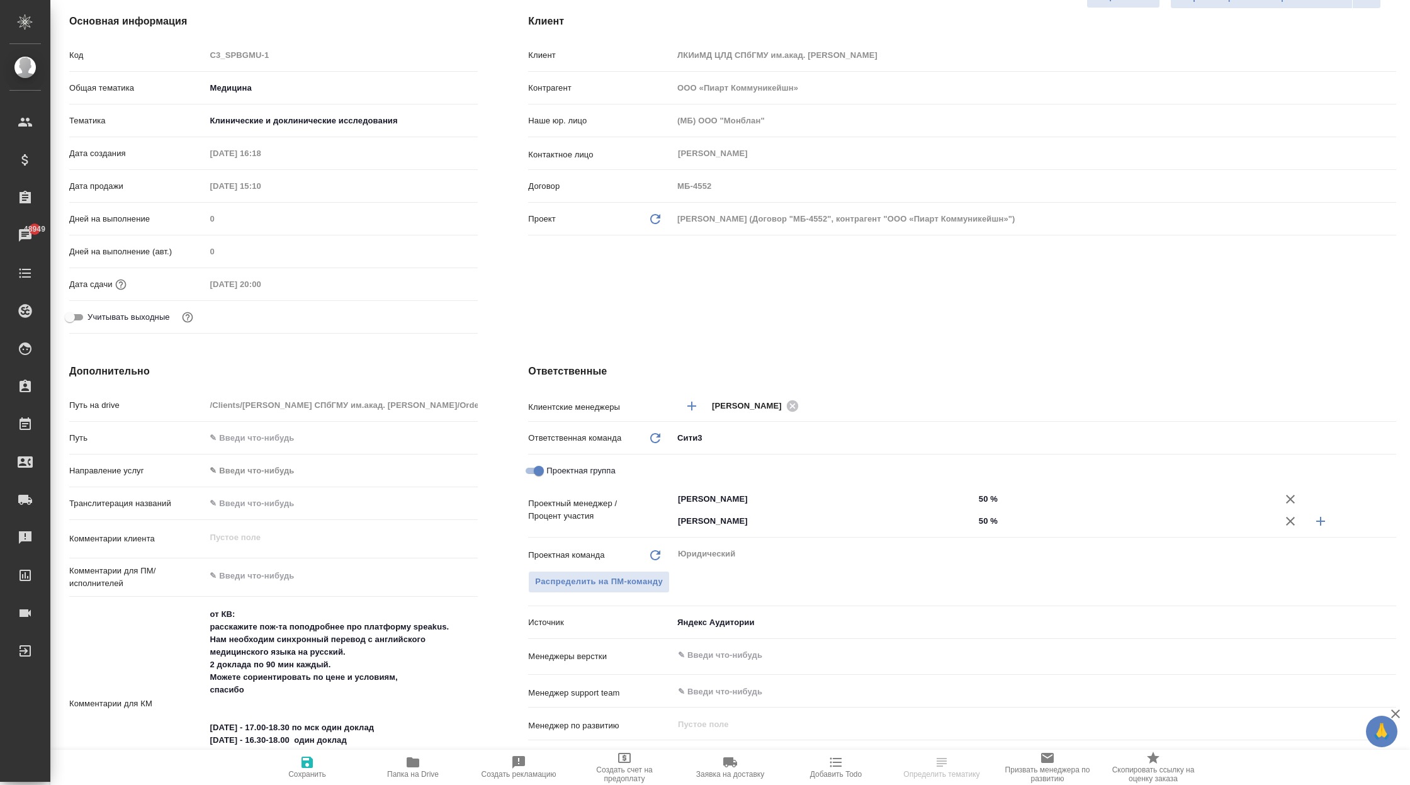
scroll to position [247, 0]
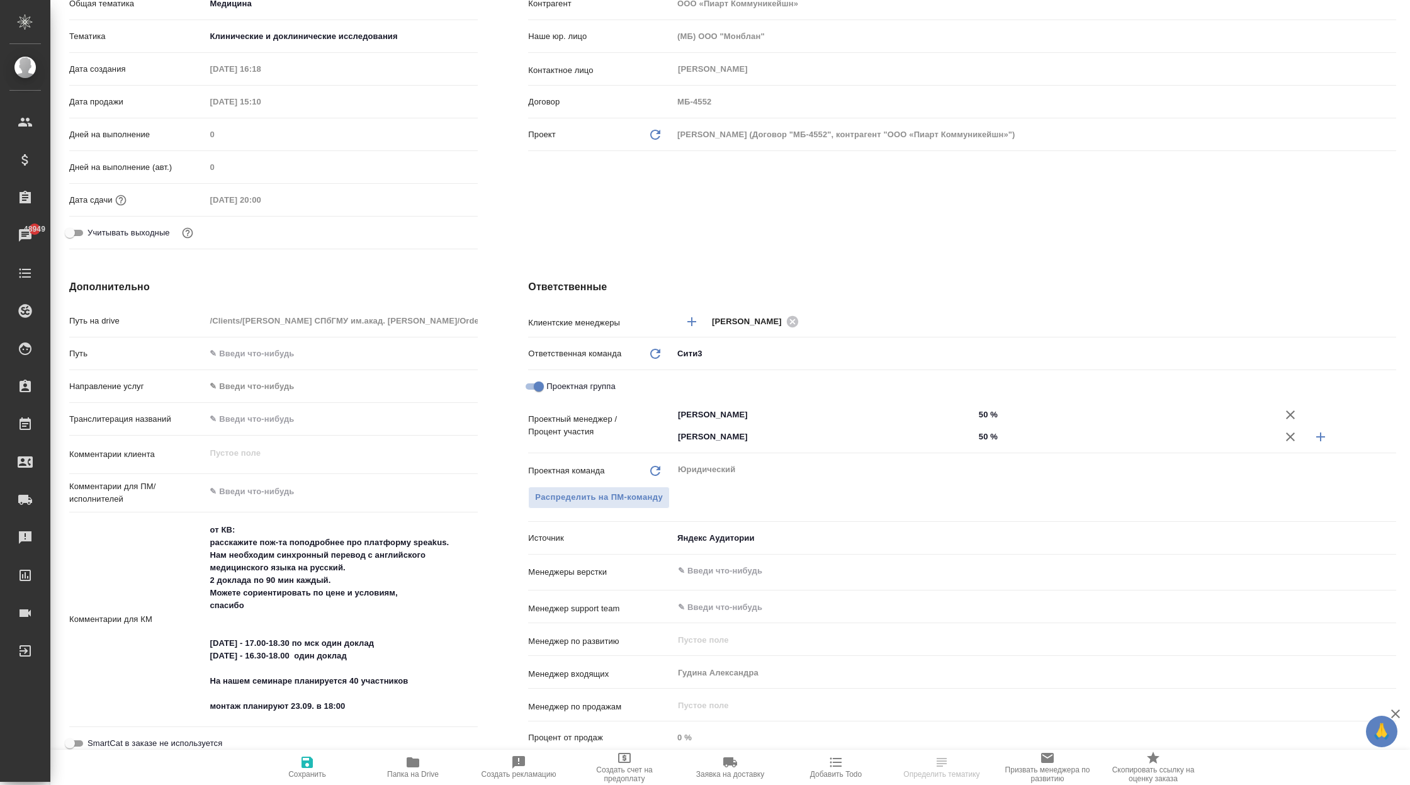
type textarea "x"
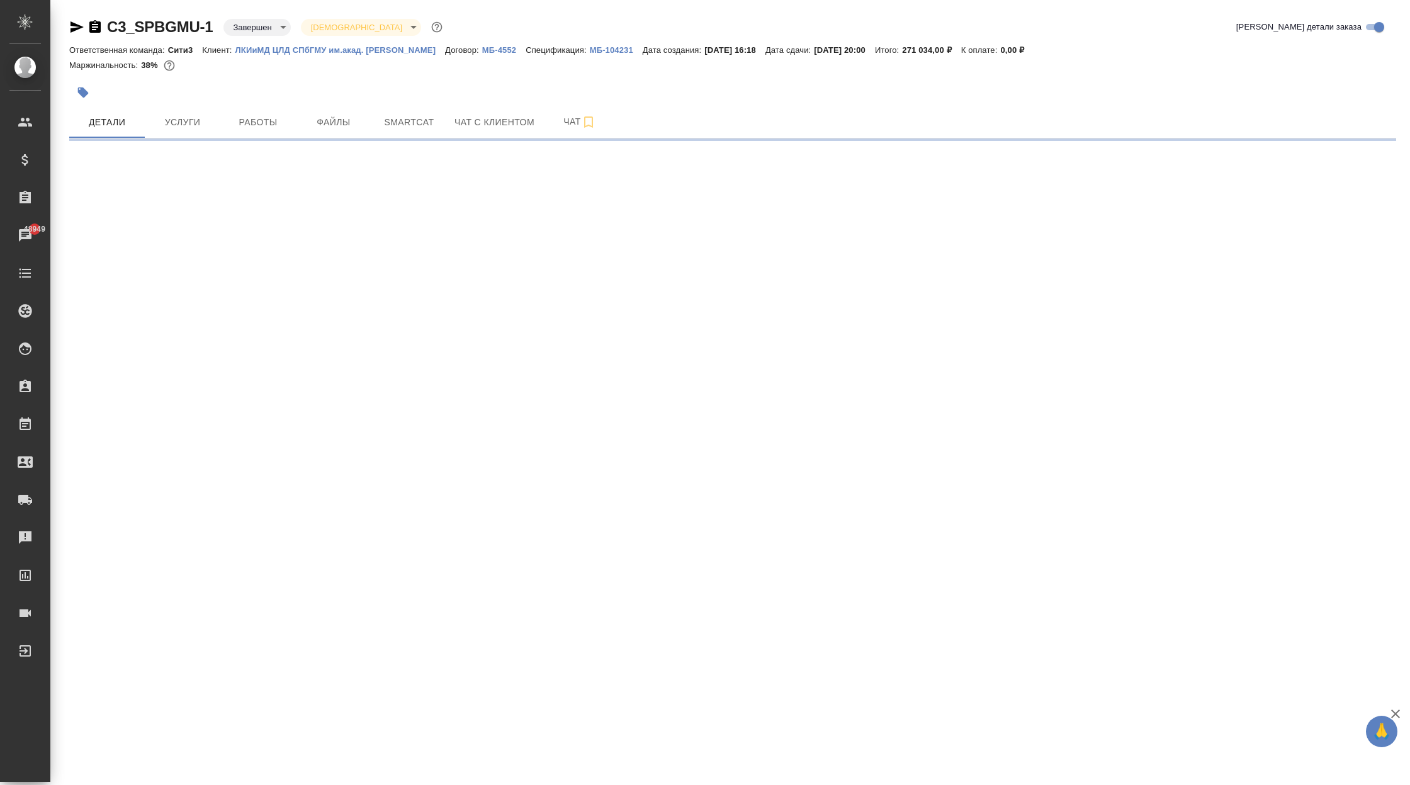
scroll to position [0, 0]
select select "RU"
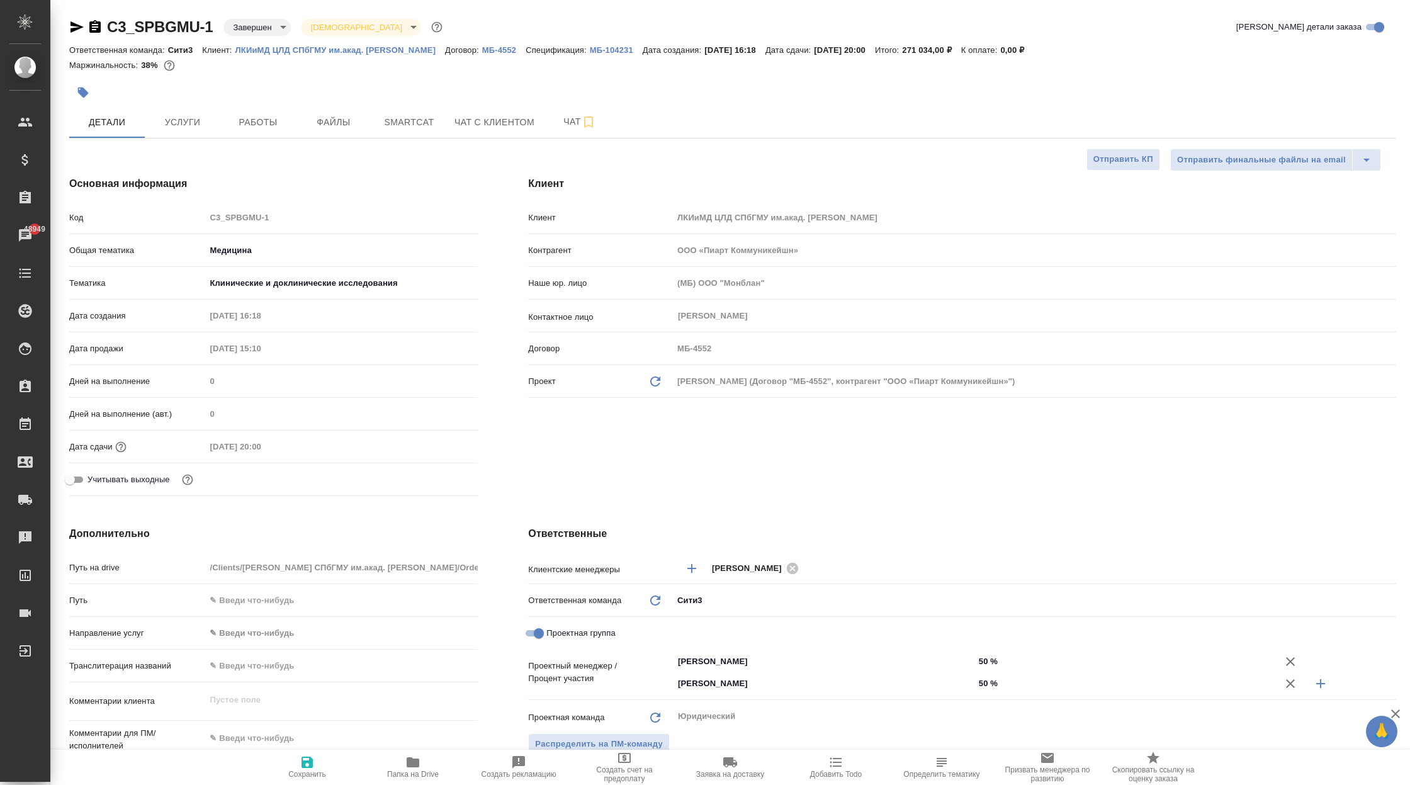
type textarea "x"
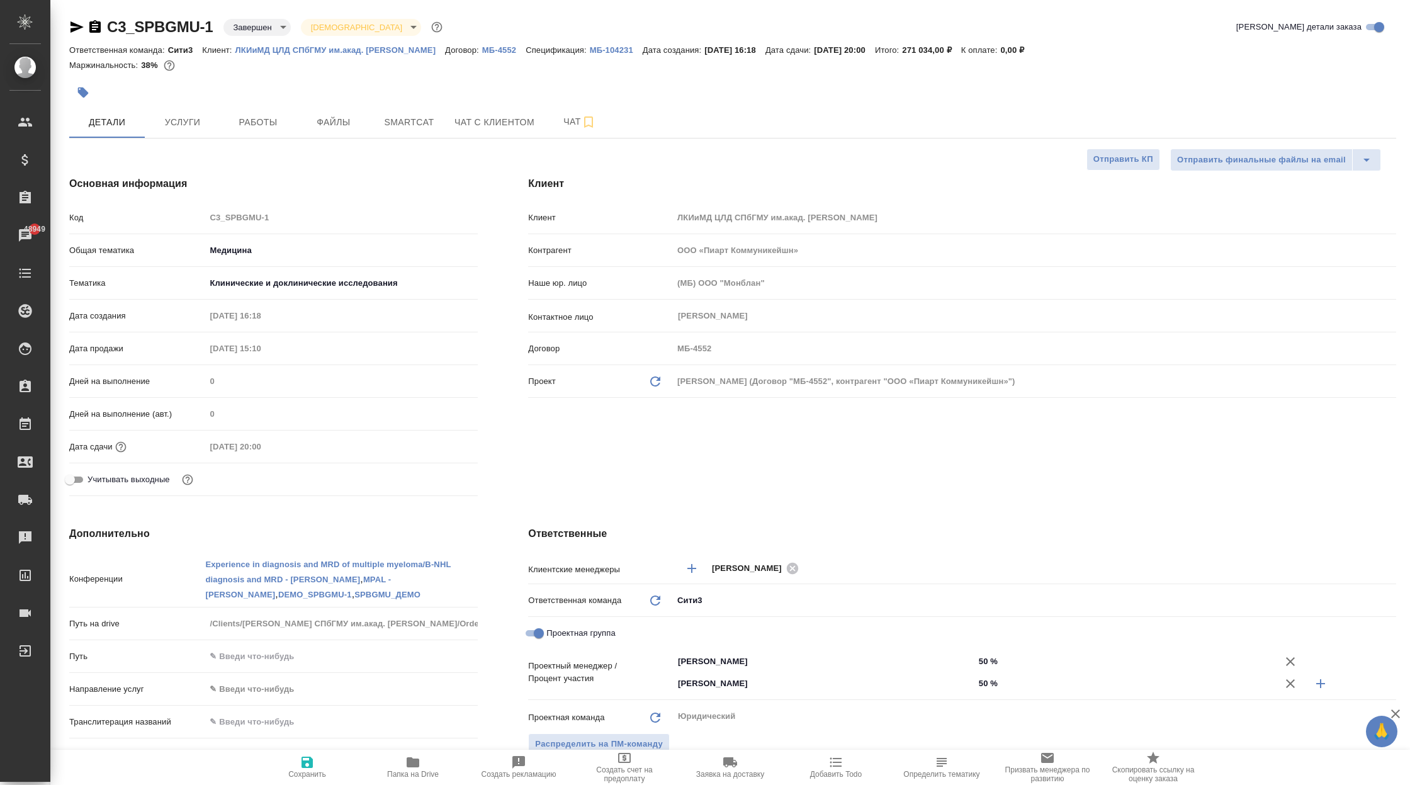
scroll to position [189, 0]
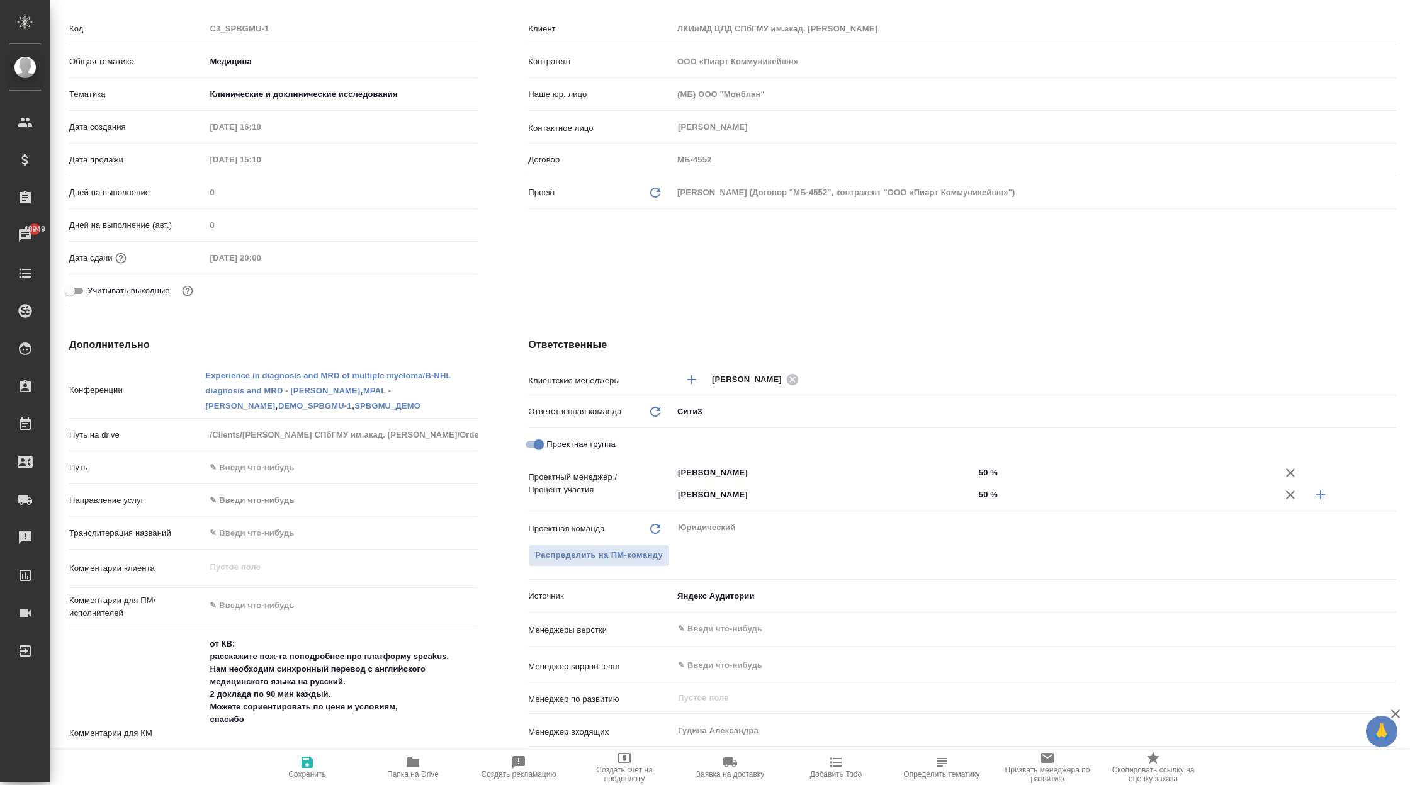
type textarea "x"
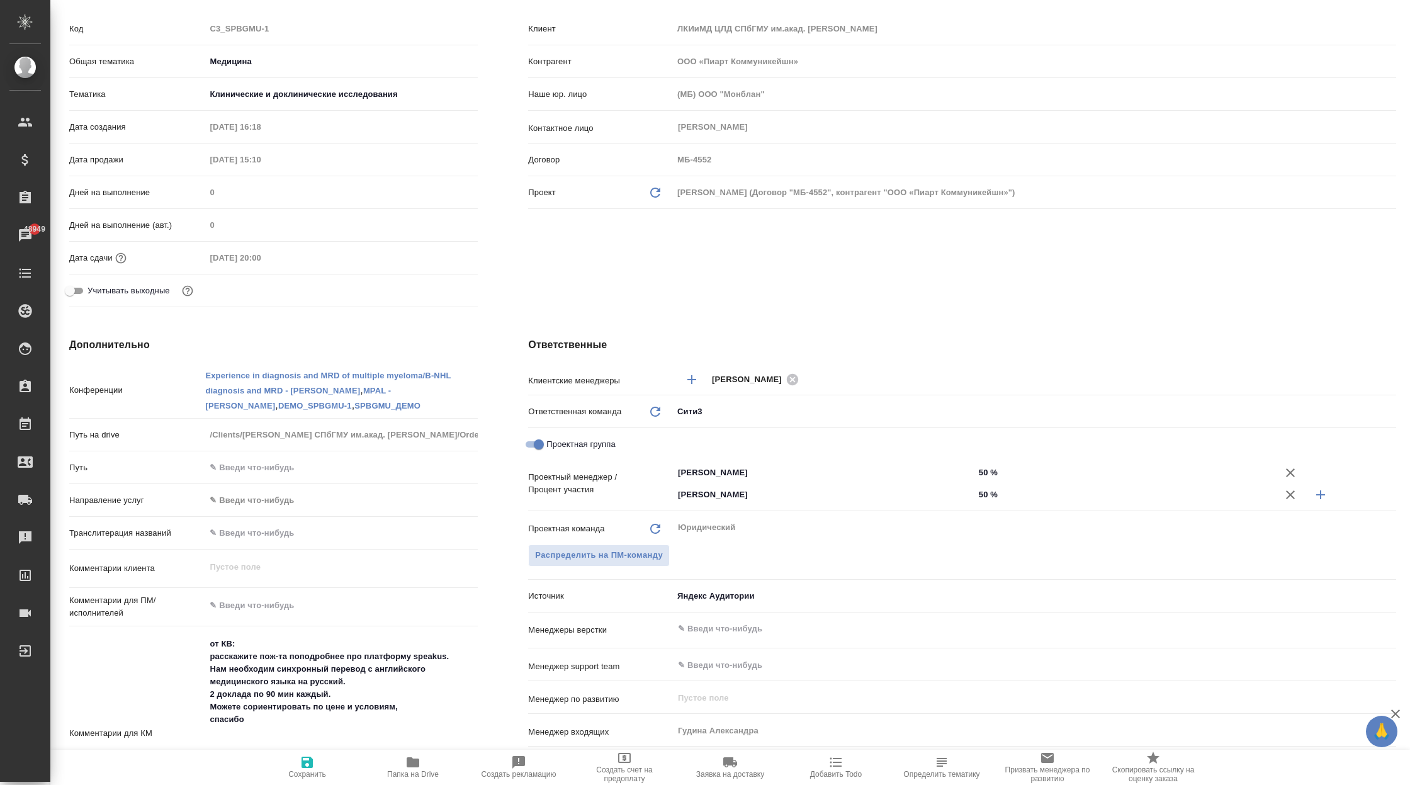
type textarea "x"
